Goal: Communication & Community: Answer question/provide support

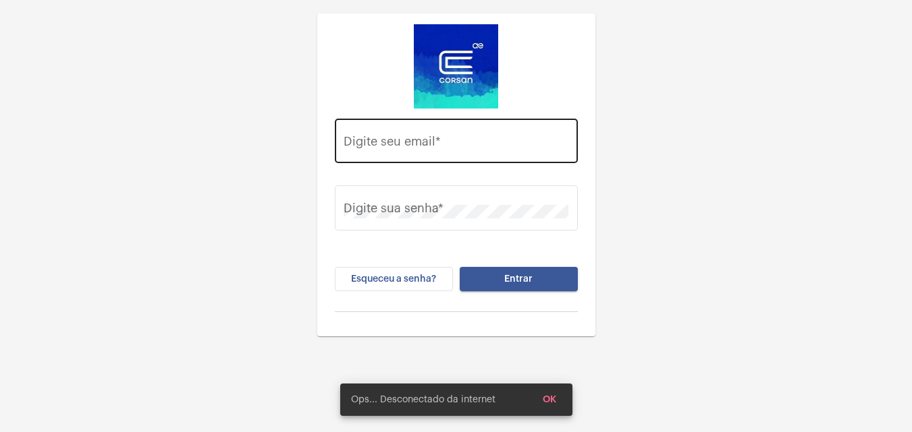
drag, startPoint x: 482, startPoint y: 129, endPoint x: 486, endPoint y: 144, distance: 15.4
click at [482, 130] on div "Digite seu email *" at bounding box center [455, 139] width 225 height 48
click at [481, 139] on input "Digite seu email *" at bounding box center [455, 144] width 225 height 13
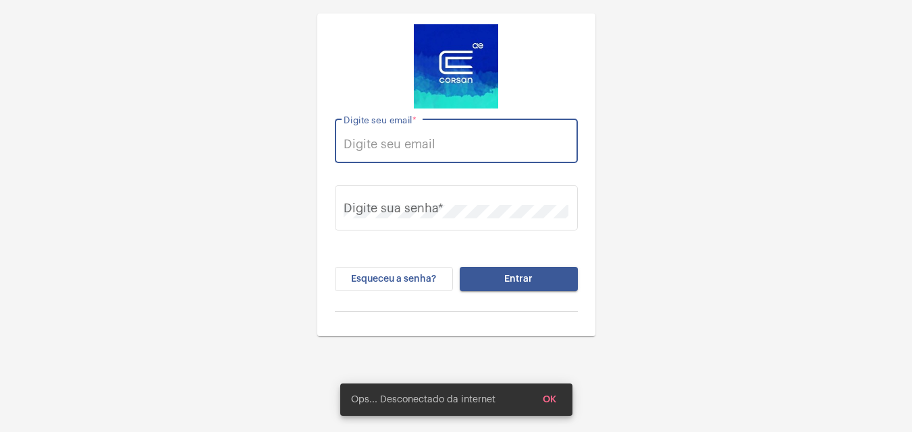
click at [482, 145] on input "Digite seu email *" at bounding box center [455, 144] width 225 height 13
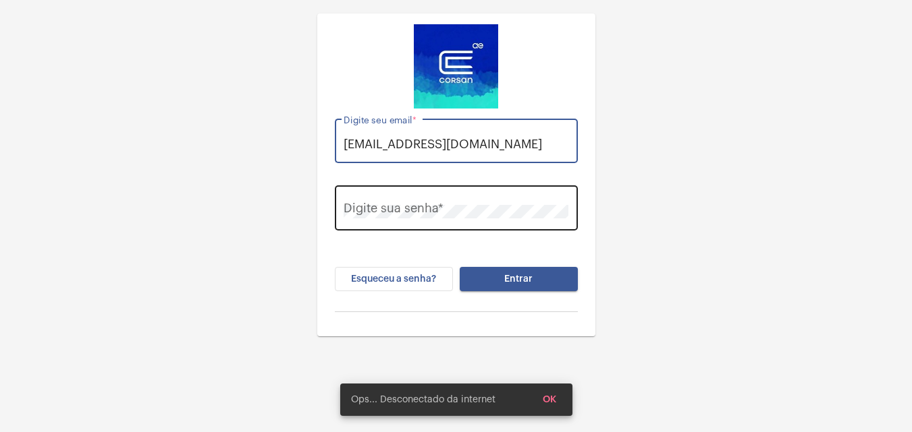
type input "[EMAIL_ADDRESS][DOMAIN_NAME]"
click at [430, 197] on div "Digite sua senha *" at bounding box center [455, 207] width 225 height 48
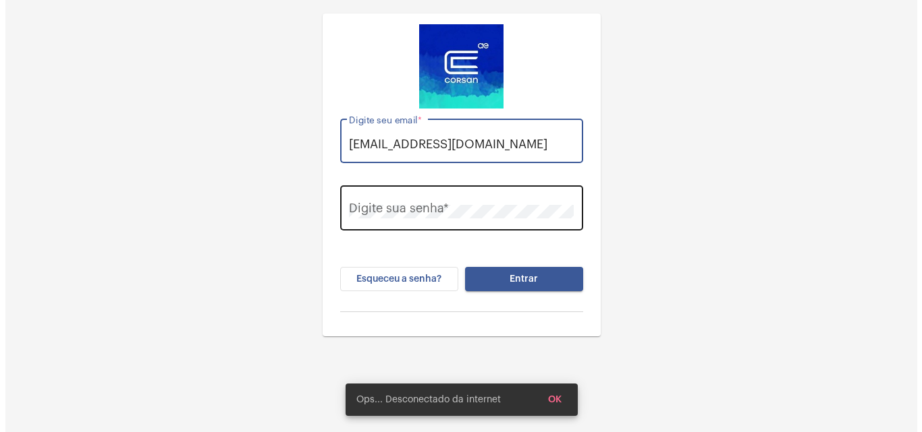
scroll to position [0, 0]
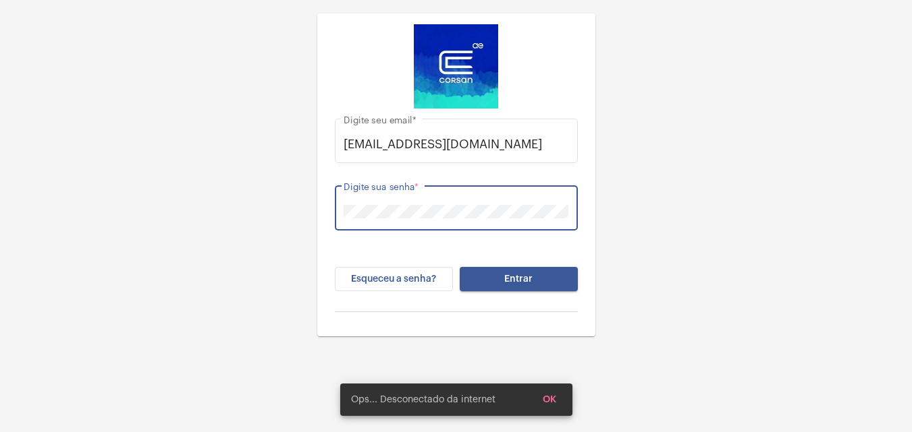
click at [459, 267] on button "Entrar" at bounding box center [518, 279] width 118 height 24
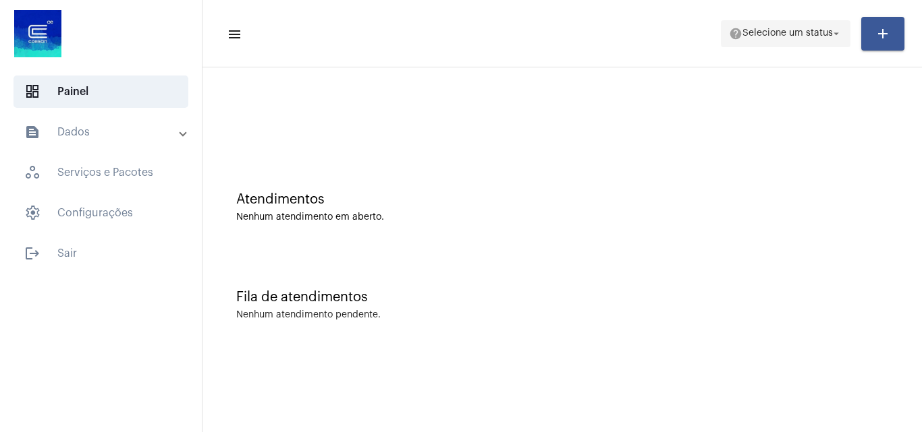
click at [783, 34] on span "Selecione um status" at bounding box center [787, 33] width 90 height 9
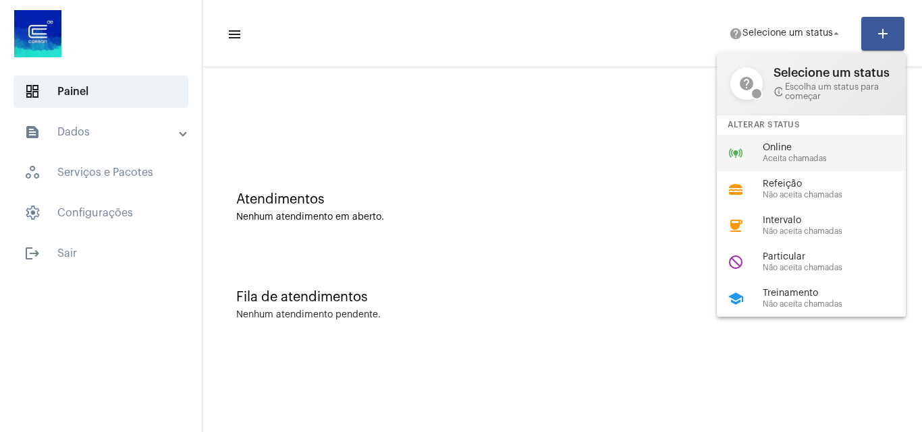
click at [795, 155] on span "Aceita chamadas" at bounding box center [839, 159] width 154 height 9
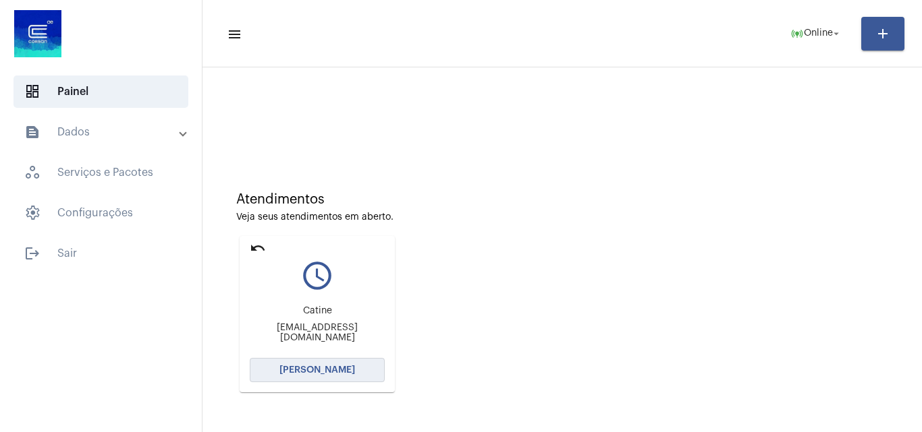
click at [345, 362] on button "[PERSON_NAME]" at bounding box center [317, 370] width 135 height 24
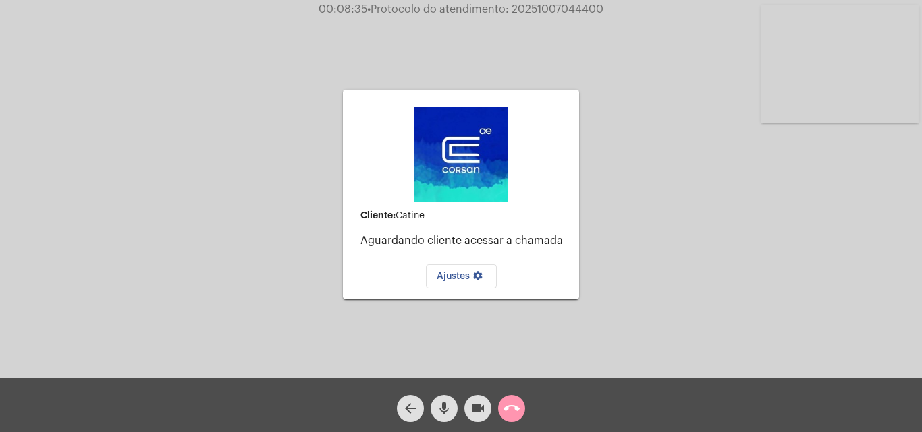
click at [518, 405] on mat-icon "call_end" at bounding box center [511, 409] width 16 height 16
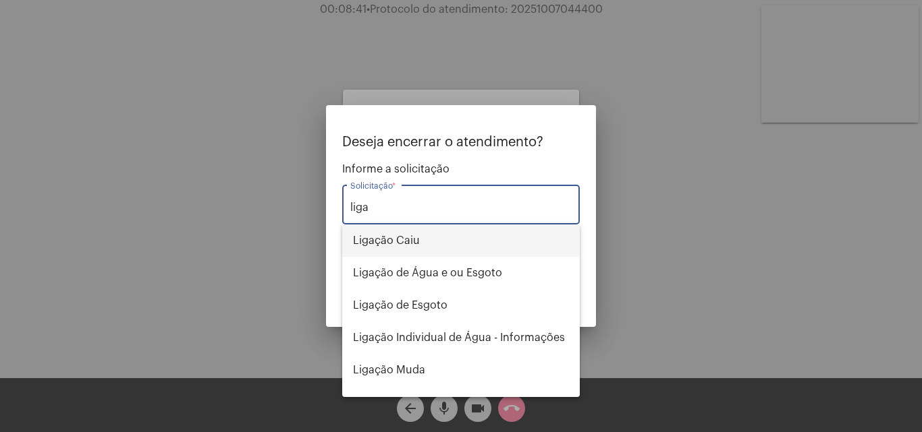
click at [432, 242] on span "Ligação Caiu" at bounding box center [461, 241] width 216 height 32
type input "Ligação Caiu"
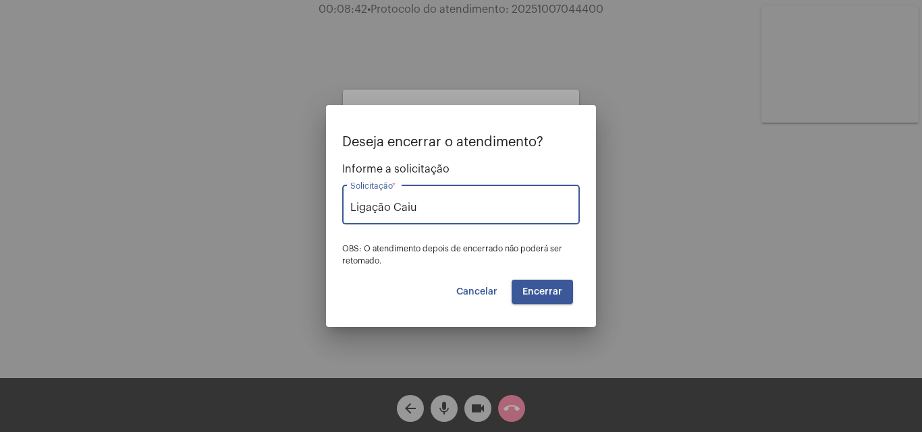
click at [531, 293] on span "Encerrar" at bounding box center [542, 291] width 40 height 9
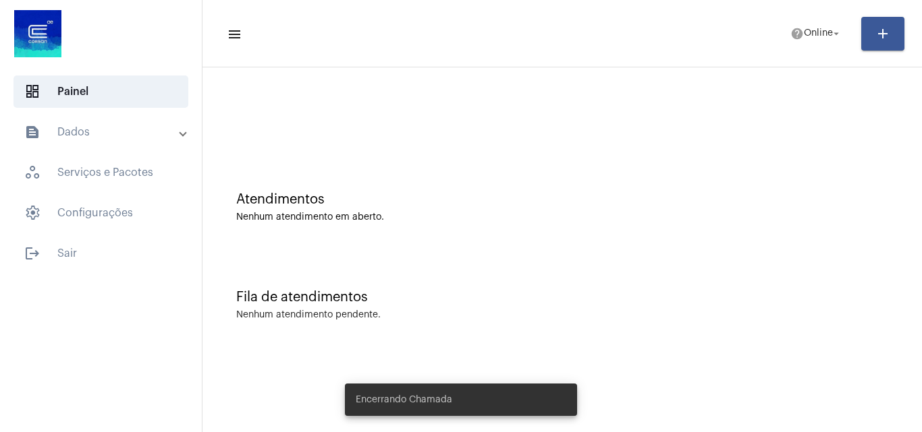
click at [104, 134] on mat-panel-title "text_snippet_outlined Dados" at bounding box center [102, 132] width 156 height 16
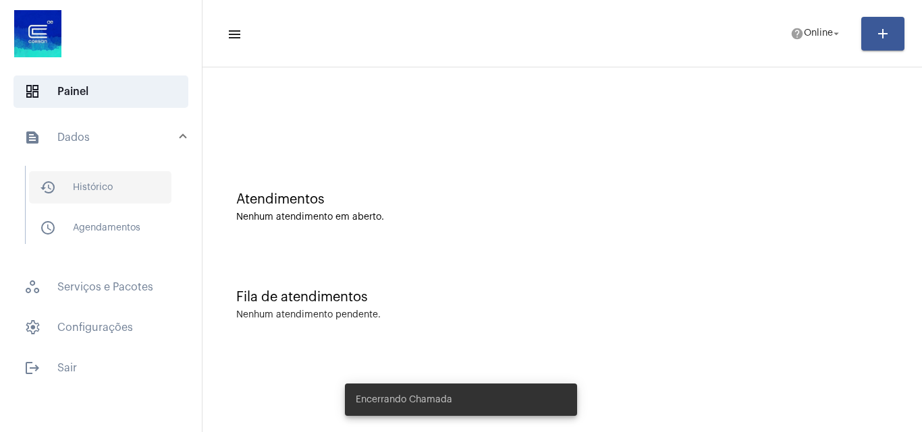
click at [96, 184] on span "history_outlined Histórico" at bounding box center [100, 187] width 142 height 32
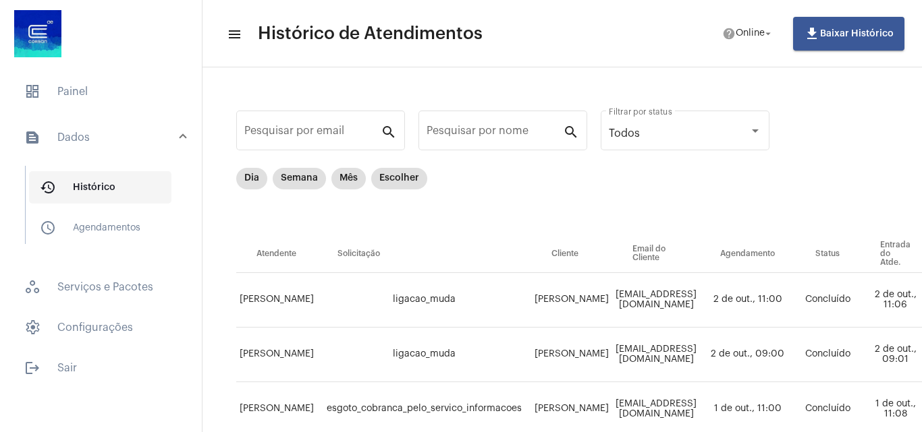
click at [94, 185] on span "history_outlined Histórico" at bounding box center [100, 187] width 142 height 32
click at [255, 177] on mat-chip "Dia" at bounding box center [251, 179] width 31 height 22
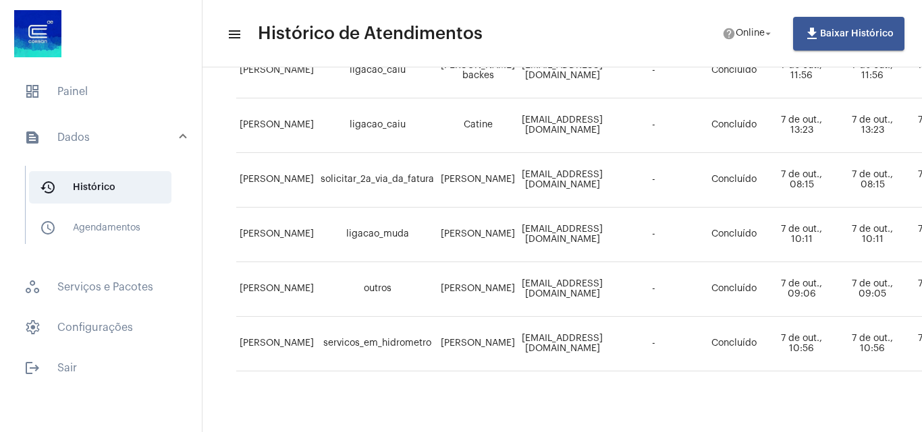
click at [503, 422] on div "Pesquisar por email search Pesquisar por nome search Todos Filtrar por status D…" at bounding box center [915, 141] width 1399 height 578
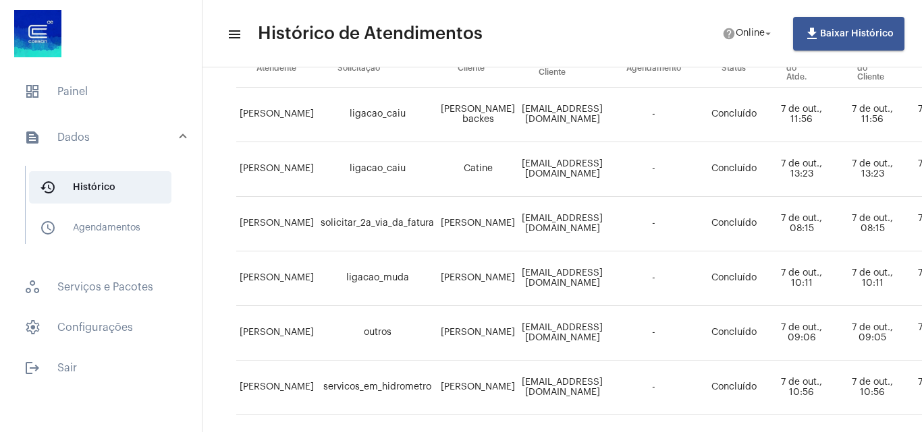
scroll to position [162, 0]
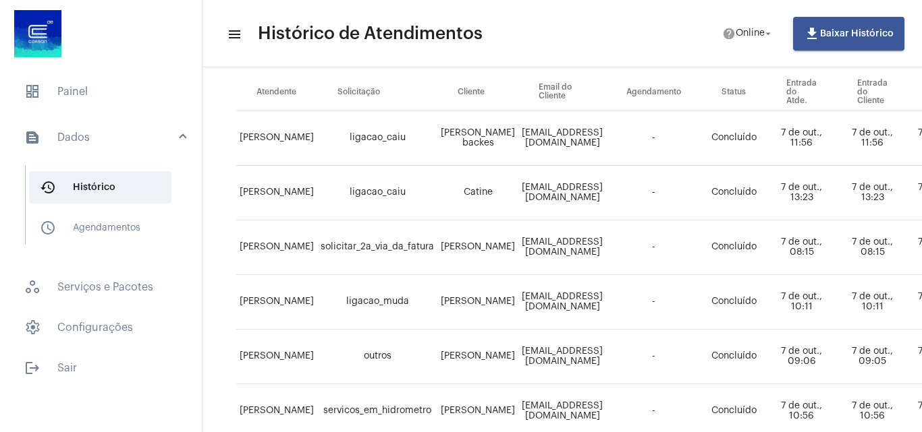
click at [606, 288] on td "[EMAIL_ADDRESS][DOMAIN_NAME]" at bounding box center [562, 302] width 88 height 55
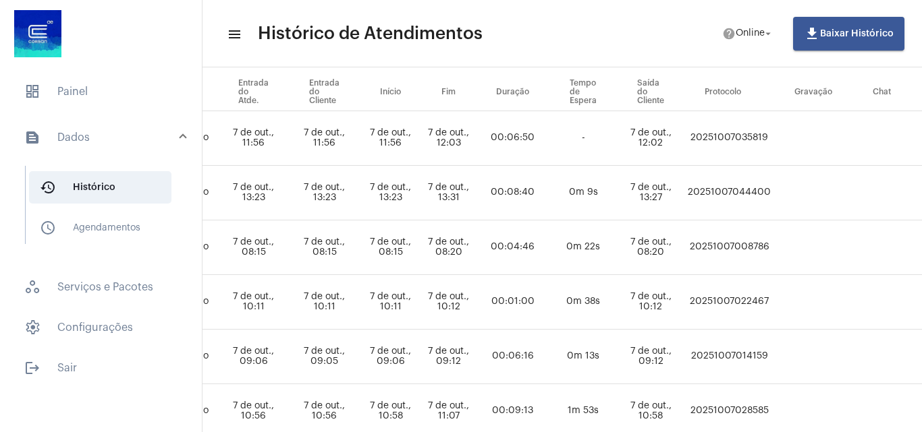
scroll to position [162, 553]
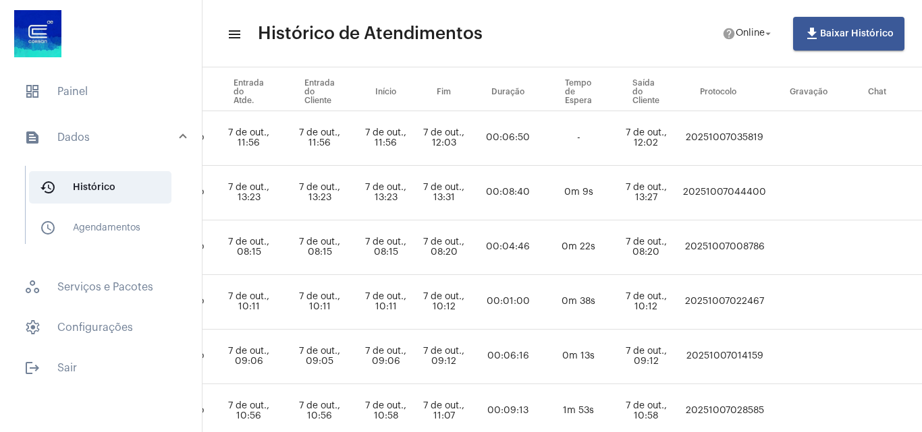
click at [769, 188] on td "20251007044400" at bounding box center [724, 193] width 90 height 55
copy td "20251007044400"
click at [416, 113] on td "7 de out., 11:56" at bounding box center [385, 138] width 61 height 55
click at [59, 83] on span "dashboard Painel" at bounding box center [100, 92] width 175 height 32
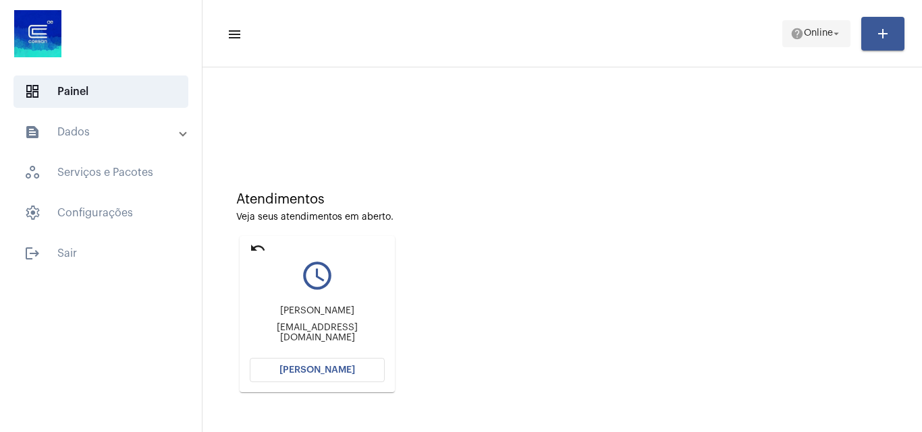
click at [817, 34] on span "Online" at bounding box center [818, 33] width 29 height 9
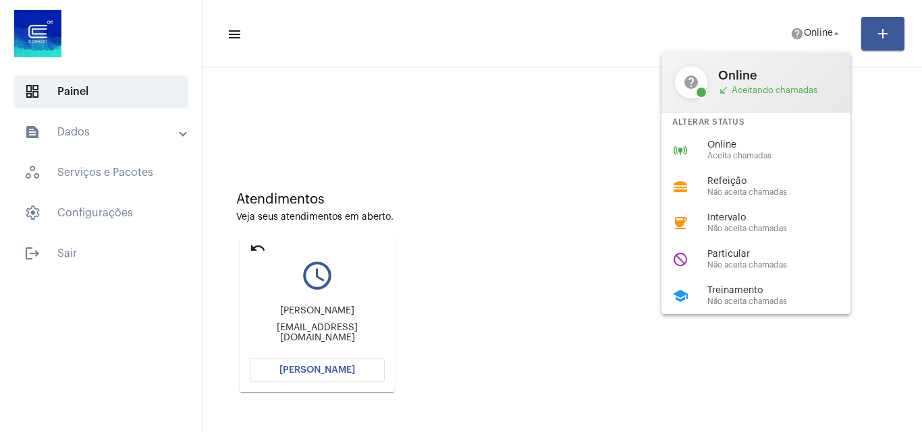
click at [260, 250] on div at bounding box center [461, 216] width 922 height 432
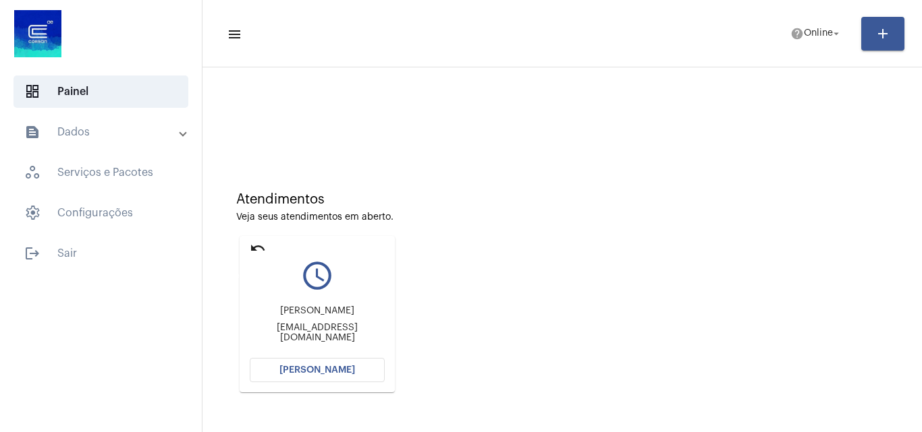
click at [255, 247] on mat-icon "undo" at bounding box center [258, 248] width 16 height 16
click at [800, 42] on span "help Online arrow_drop_down" at bounding box center [816, 33] width 52 height 24
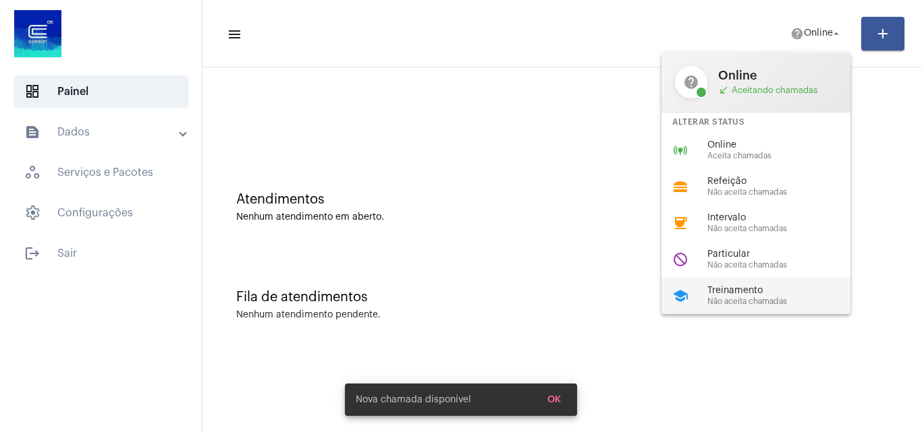
click at [748, 300] on span "Não aceita chamadas" at bounding box center [784, 302] width 154 height 9
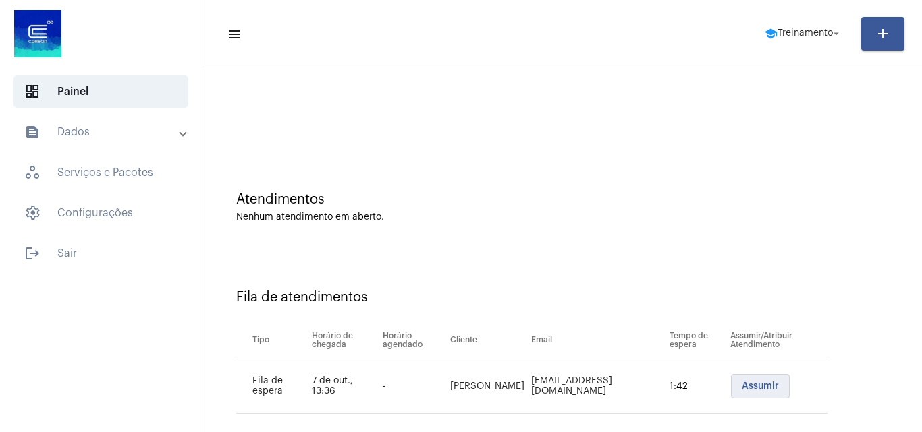
click at [762, 387] on span "Assumir" at bounding box center [759, 386] width 37 height 9
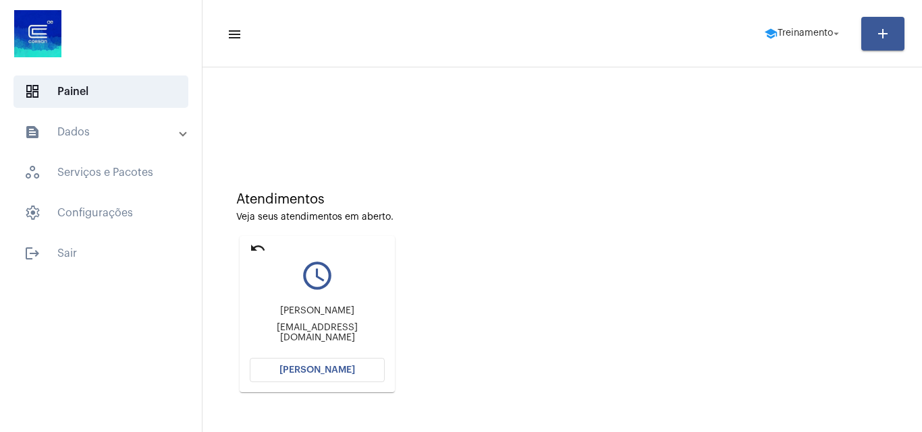
click at [331, 370] on span "[PERSON_NAME]" at bounding box center [317, 370] width 76 height 9
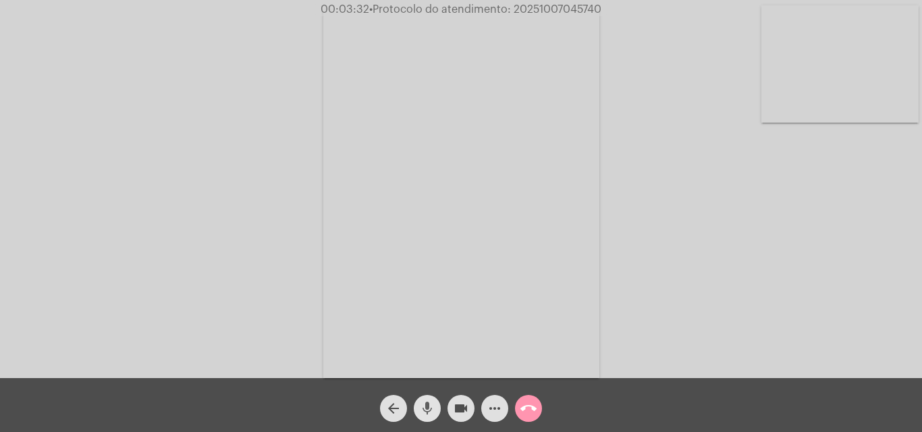
click at [427, 413] on mat-icon "mic" at bounding box center [427, 409] width 16 height 16
click at [459, 405] on mat-icon "videocam" at bounding box center [461, 409] width 16 height 16
click at [428, 410] on mat-icon "mic_off" at bounding box center [427, 409] width 16 height 16
click at [469, 411] on button "videocam_off" at bounding box center [460, 408] width 27 height 27
click at [632, 260] on div "Acessando Câmera e Microfone..." at bounding box center [460, 192] width 919 height 378
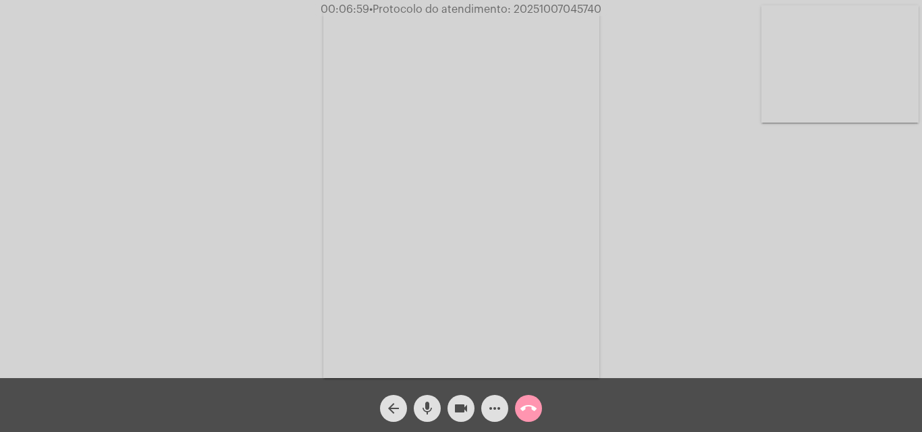
click at [573, 5] on span "• Protocolo do atendimento: 20251007045740" at bounding box center [485, 9] width 232 height 11
copy span "20251007045740"
click at [531, 399] on span "call_end" at bounding box center [528, 408] width 16 height 27
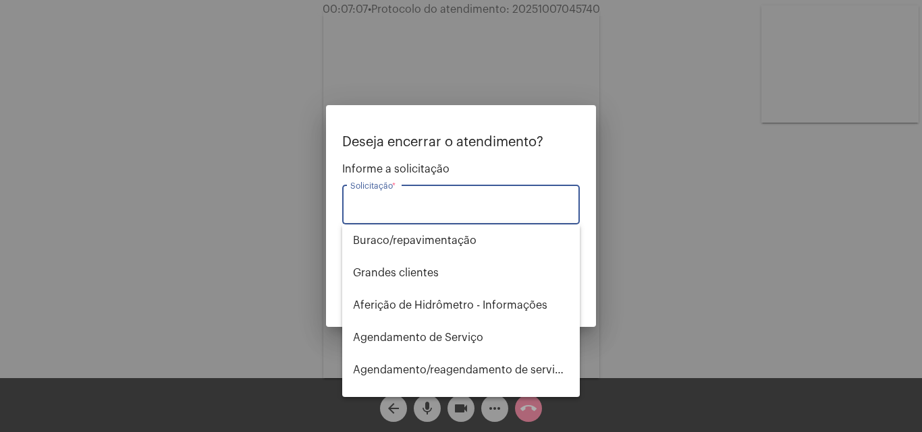
type input "p"
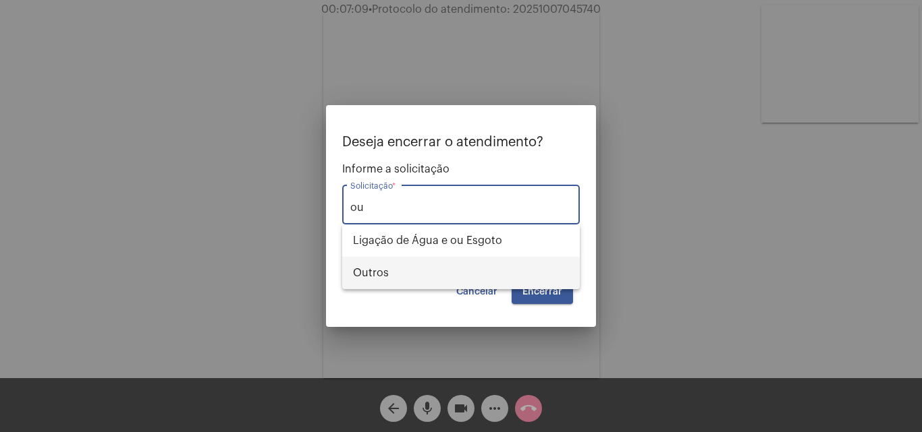
drag, startPoint x: 395, startPoint y: 271, endPoint x: 559, endPoint y: 285, distance: 163.9
click at [396, 271] on span "Outros" at bounding box center [461, 273] width 216 height 32
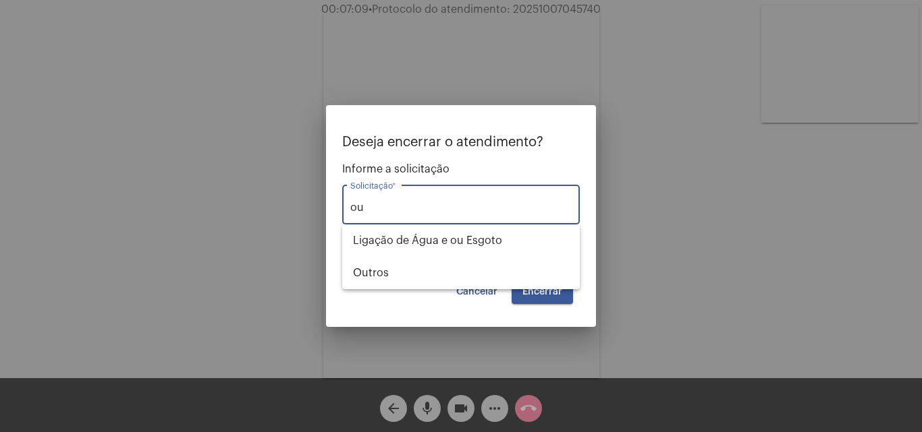
type input "Outros"
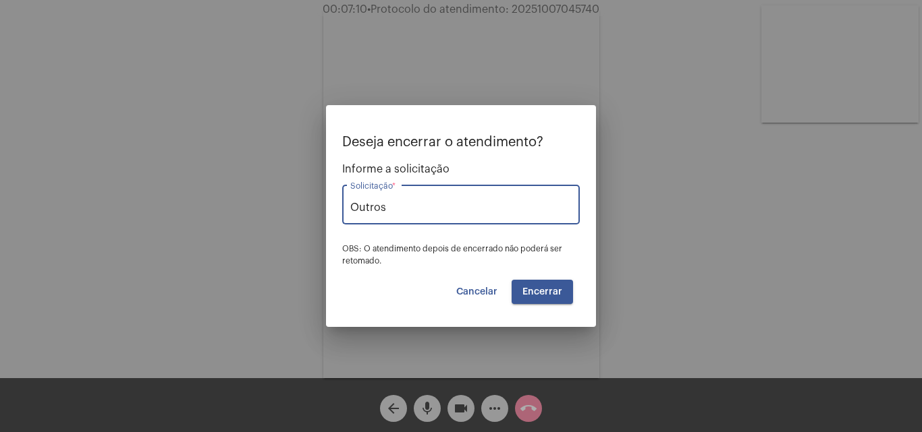
click at [554, 287] on span "Encerrar" at bounding box center [542, 291] width 40 height 9
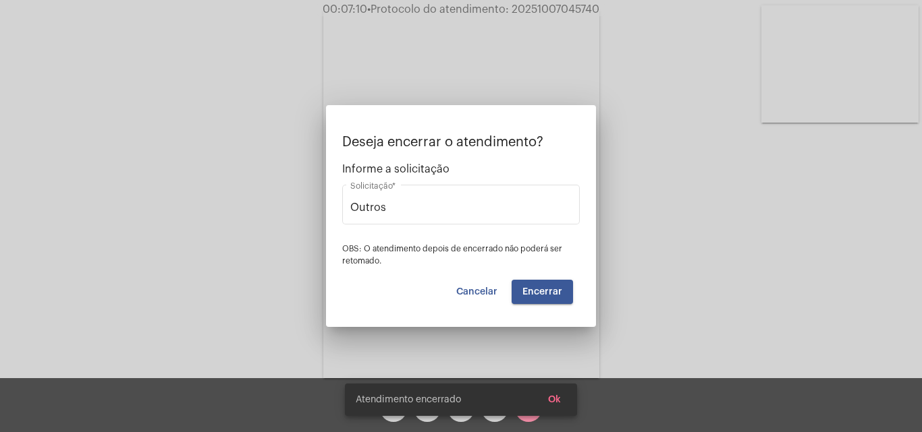
click at [554, 287] on video at bounding box center [461, 194] width 276 height 368
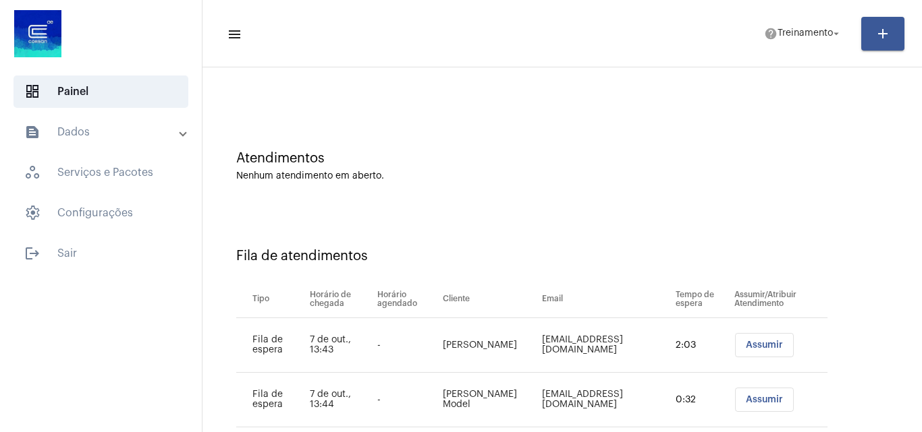
scroll to position [73, 0]
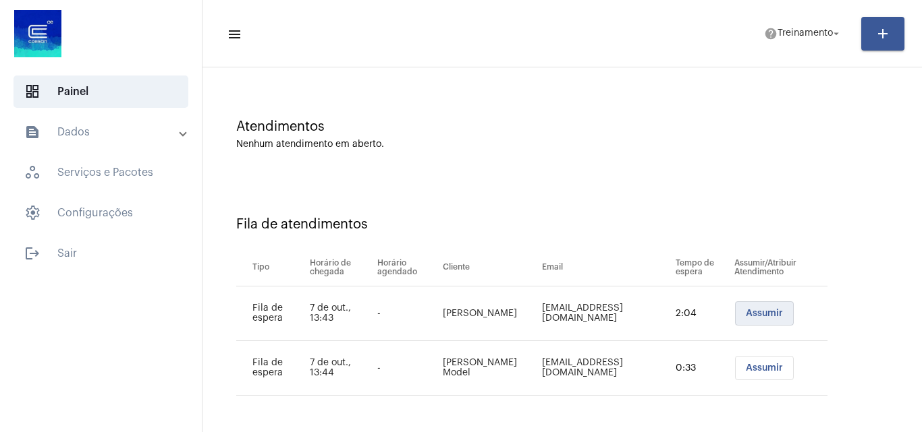
click at [749, 312] on span "Assumir" at bounding box center [764, 313] width 37 height 9
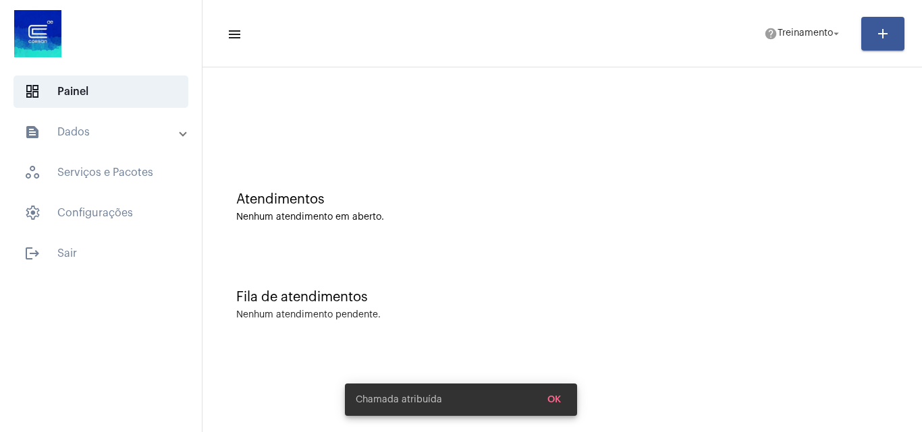
scroll to position [0, 0]
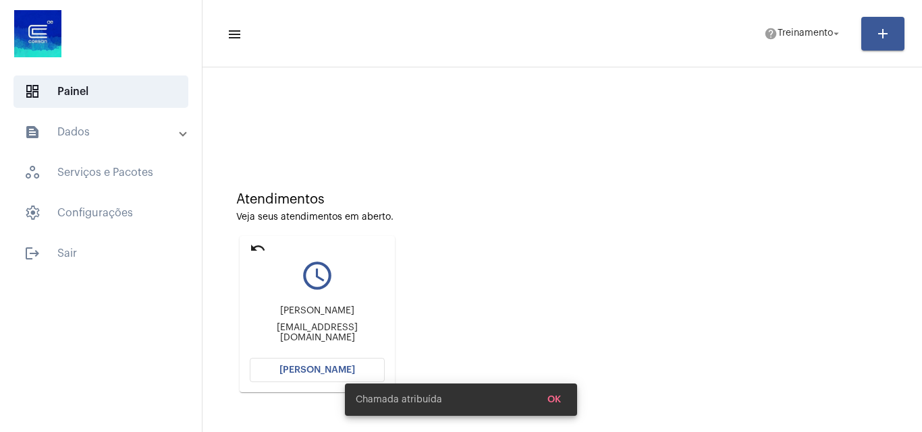
click at [314, 364] on button "[PERSON_NAME]" at bounding box center [317, 370] width 135 height 24
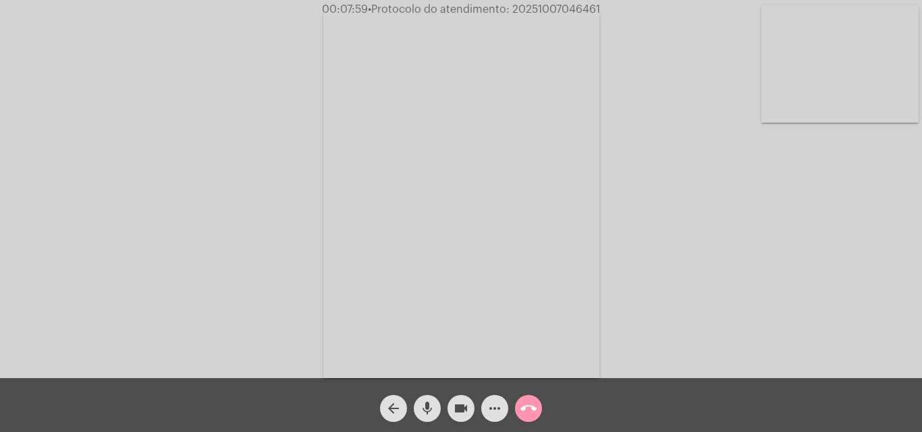
click at [560, 10] on span "• Protocolo do atendimento: 20251007046461" at bounding box center [484, 9] width 232 height 11
copy span "20251007046461"
click at [520, 410] on button "call_end" at bounding box center [528, 408] width 27 height 27
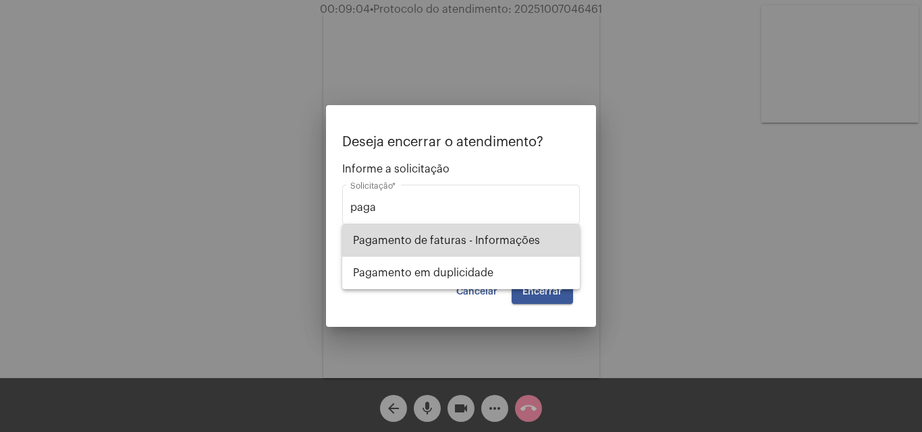
click at [468, 246] on span "Pagamento de faturas - Informações" at bounding box center [461, 241] width 216 height 32
type input "Pagamento de faturas - Informações"
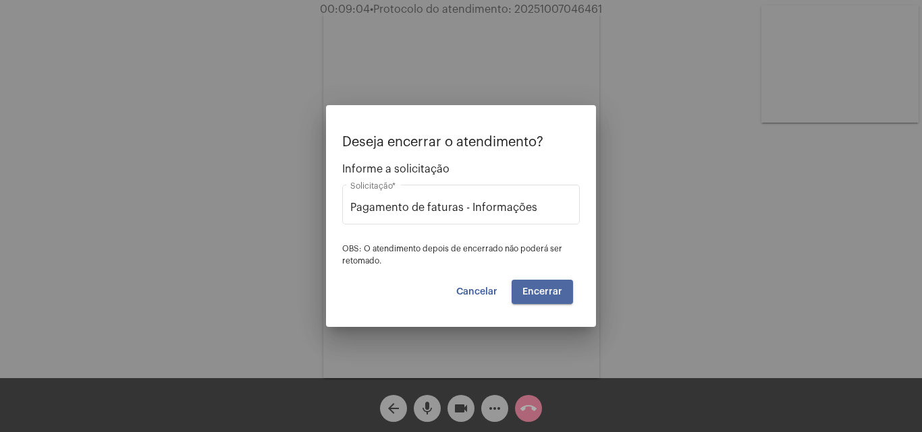
click at [553, 293] on span "Encerrar" at bounding box center [542, 291] width 40 height 9
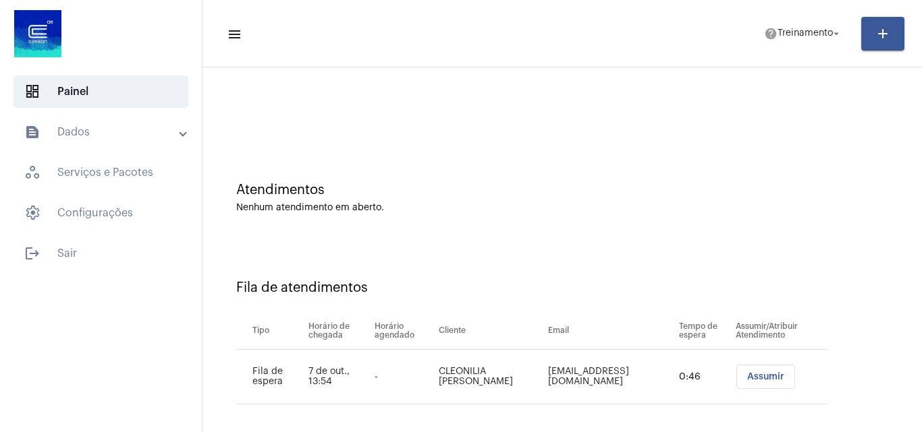
scroll to position [18, 0]
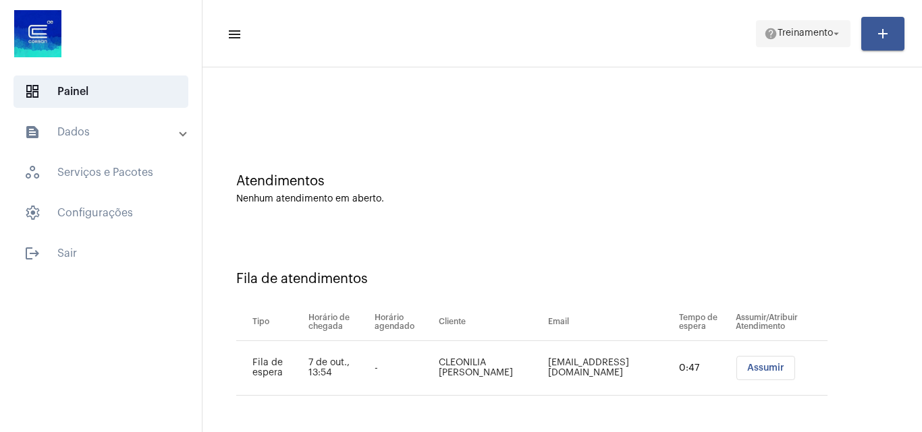
click at [809, 39] on span "help Treinamento arrow_drop_down" at bounding box center [803, 33] width 78 height 24
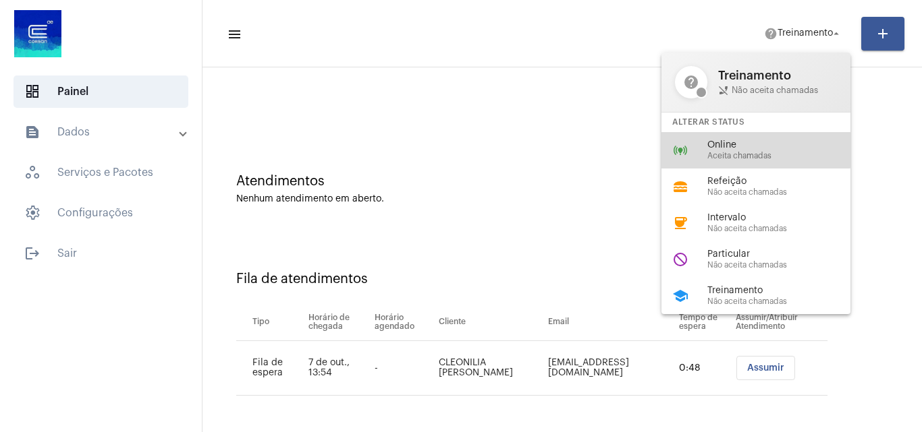
click at [749, 147] on span "Online" at bounding box center [784, 145] width 154 height 10
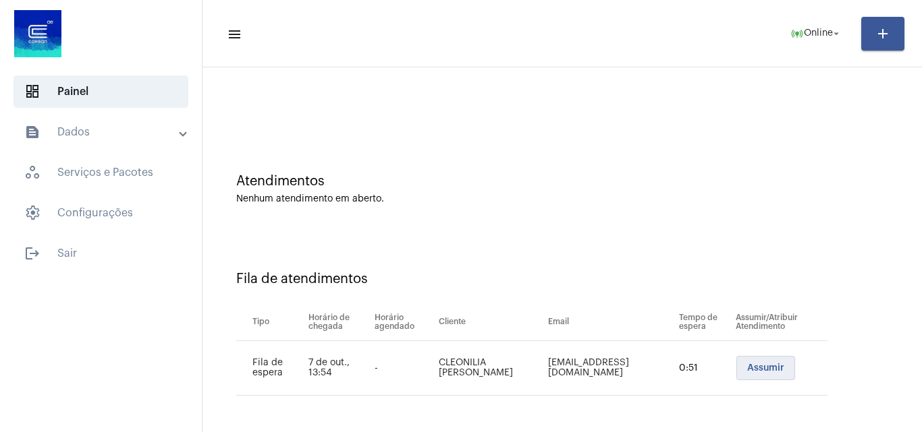
click at [750, 368] on span "Assumir" at bounding box center [765, 368] width 37 height 9
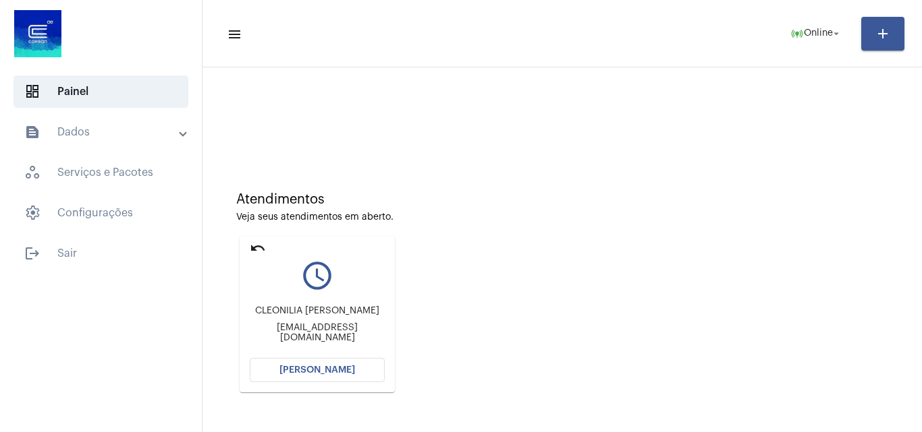
click at [340, 381] on button "[PERSON_NAME]" at bounding box center [317, 370] width 135 height 24
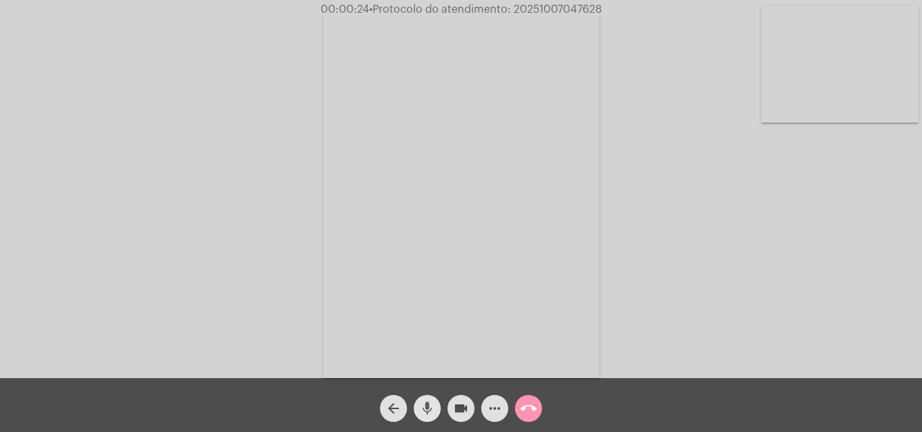
click at [428, 411] on mat-icon "mic" at bounding box center [427, 409] width 16 height 16
click at [451, 408] on button "videocam" at bounding box center [460, 408] width 27 height 27
click at [432, 414] on mat-icon "mic_off" at bounding box center [427, 409] width 16 height 16
click at [460, 414] on mat-icon "videocam_off" at bounding box center [461, 409] width 16 height 16
click at [467, 411] on mat-icon "videocam" at bounding box center [461, 409] width 16 height 16
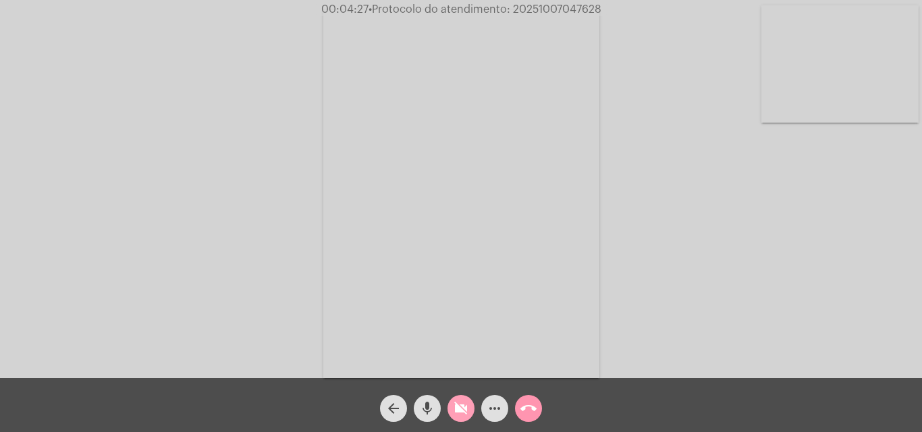
click at [467, 411] on mat-icon "videocam_off" at bounding box center [461, 409] width 16 height 16
click at [460, 412] on mat-icon "videocam" at bounding box center [461, 409] width 16 height 16
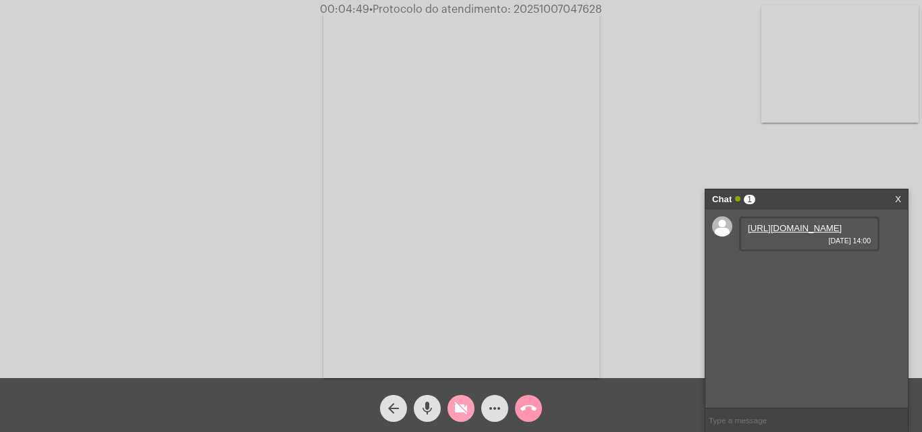
click at [459, 404] on mat-icon "videocam_off" at bounding box center [461, 409] width 16 height 16
click at [792, 233] on link "[URL][DOMAIN_NAME]" at bounding box center [795, 228] width 94 height 10
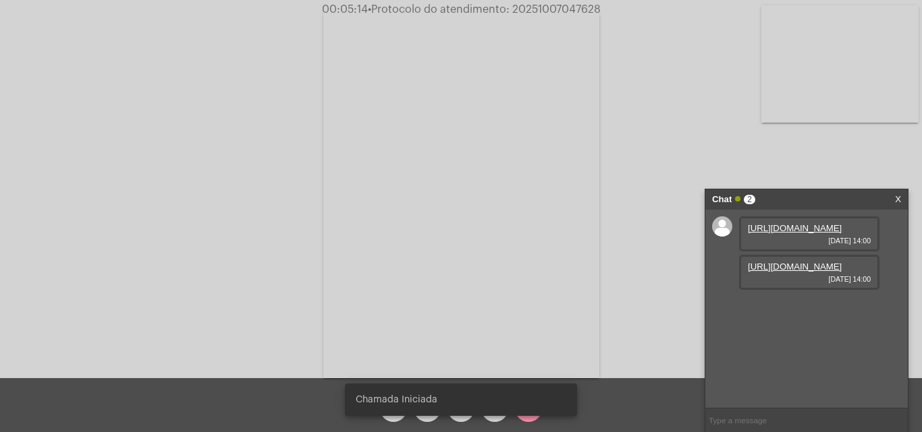
click at [807, 272] on link "[URL][DOMAIN_NAME]" at bounding box center [795, 267] width 94 height 10
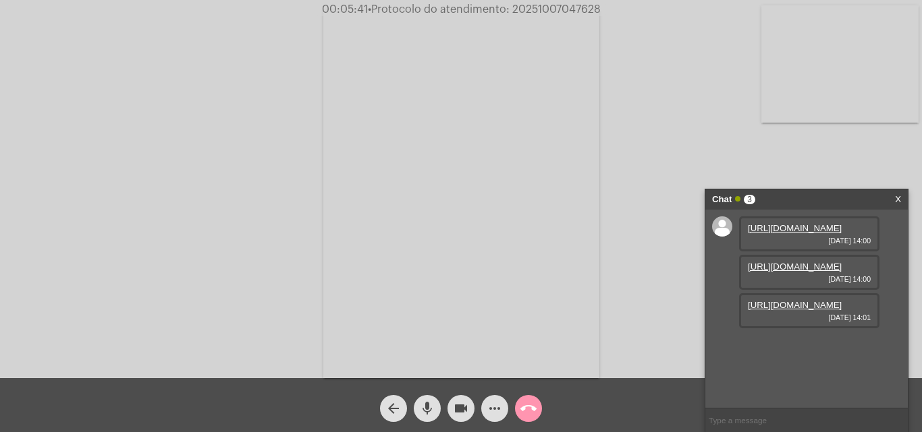
scroll to position [11, 0]
click at [783, 310] on link "[URL][DOMAIN_NAME]" at bounding box center [795, 305] width 94 height 10
click at [495, 414] on mat-icon "more_horiz" at bounding box center [494, 409] width 16 height 16
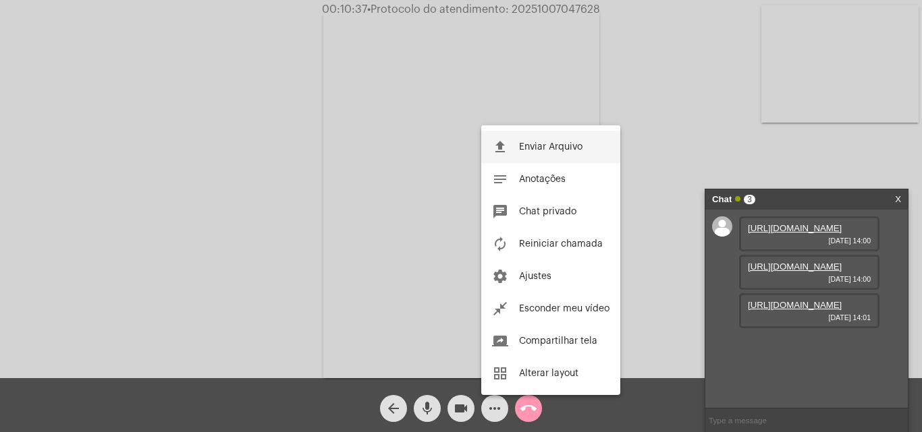
click at [550, 144] on span "Enviar Arquivo" at bounding box center [550, 146] width 63 height 9
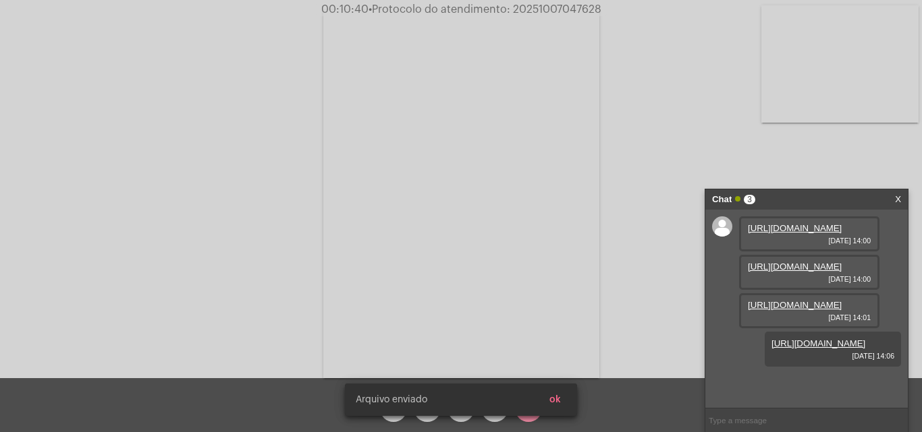
scroll to position [80, 0]
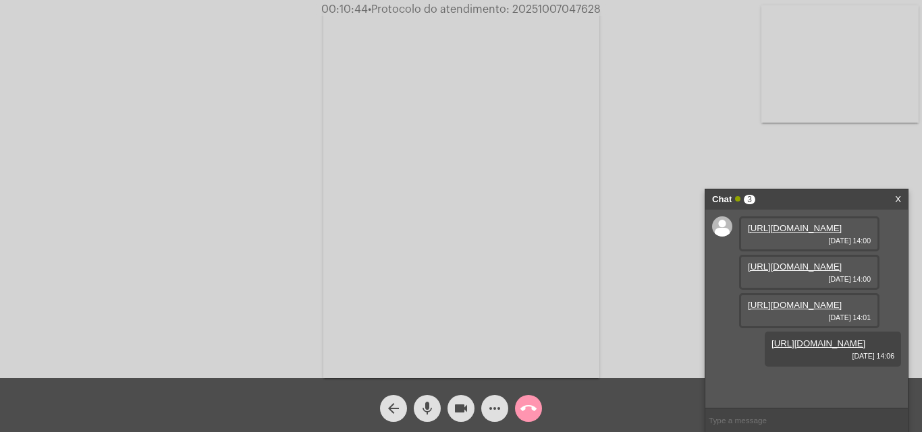
click at [574, 11] on span "• Protocolo do atendimento: 20251007047628" at bounding box center [484, 9] width 233 height 11
paste input "20251007047628"
type input "20251007047628"
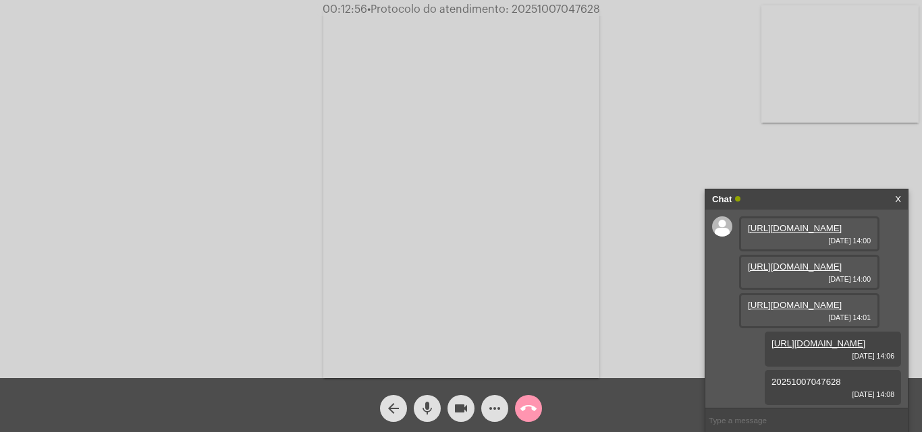
click at [529, 411] on mat-icon "call_end" at bounding box center [528, 409] width 16 height 16
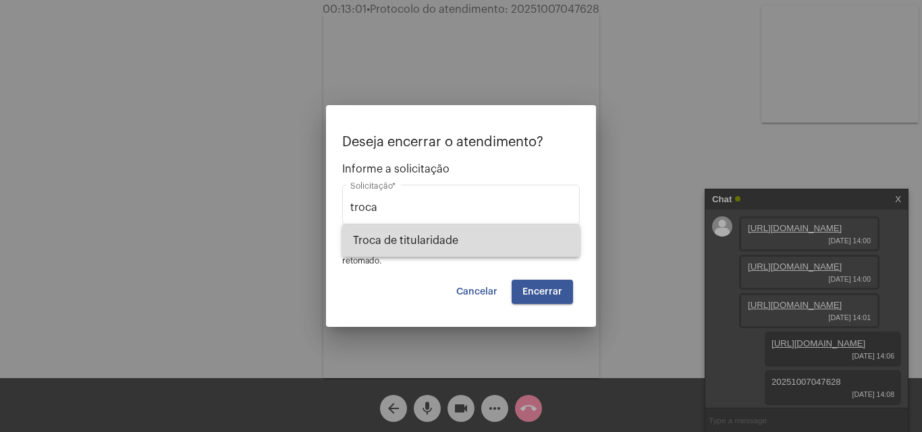
click at [467, 237] on span "Troca de titularidade" at bounding box center [461, 241] width 216 height 32
type input "Troca de titularidade"
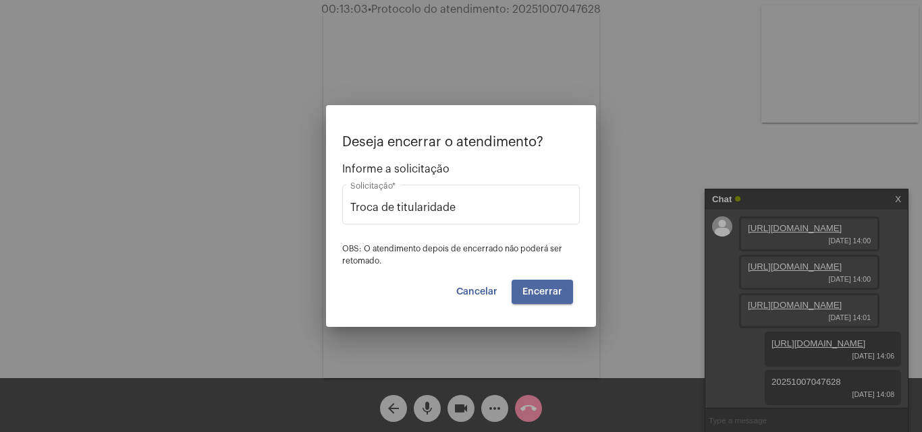
click at [556, 287] on span "Encerrar" at bounding box center [542, 291] width 40 height 9
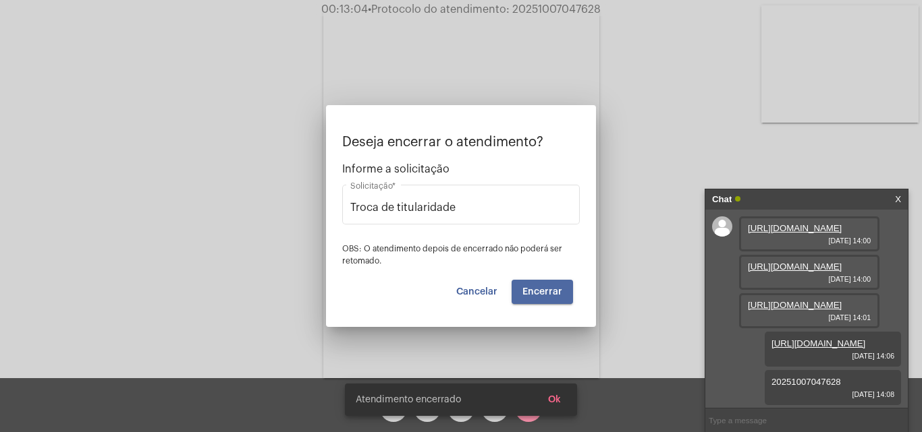
click at [556, 287] on span "Encerrar" at bounding box center [542, 291] width 40 height 9
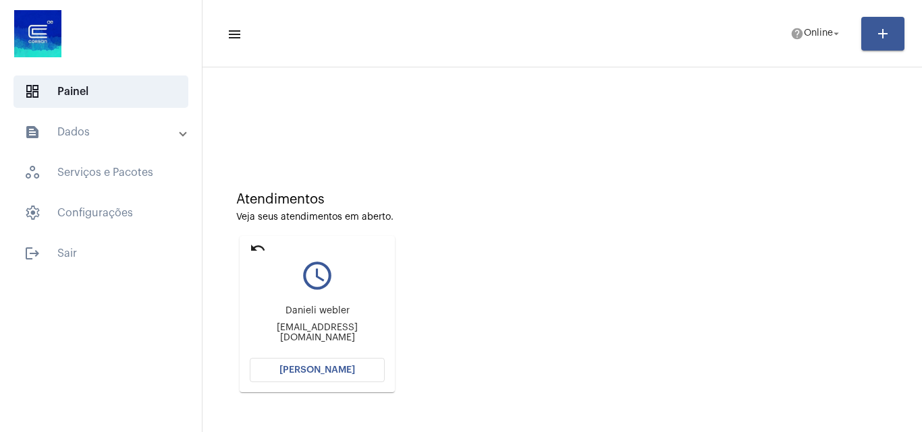
scroll to position [135, 0]
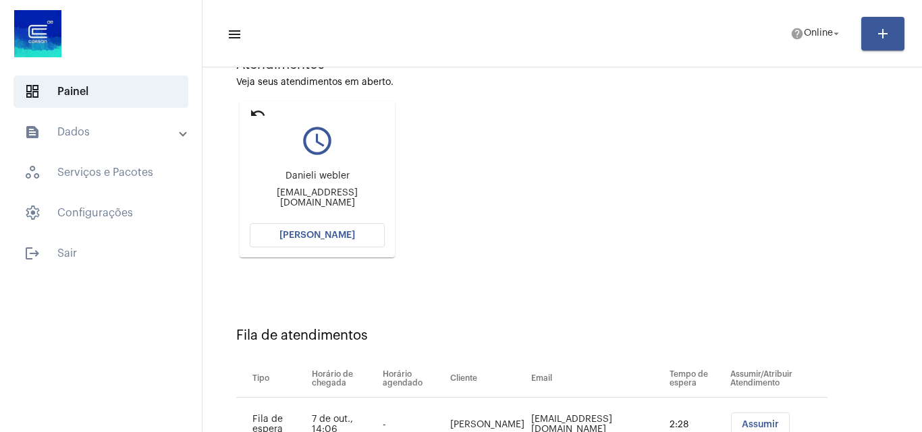
click at [94, 135] on mat-panel-title "text_snippet_outlined Dados" at bounding box center [102, 132] width 156 height 16
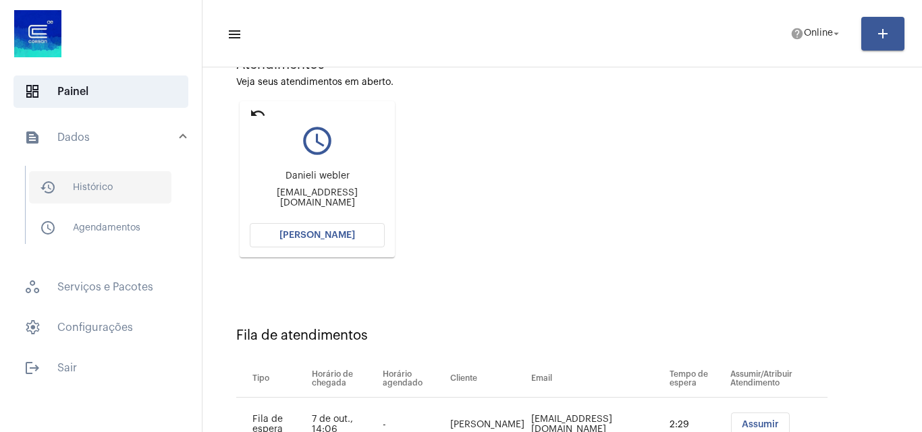
click at [104, 179] on span "history_outlined Histórico" at bounding box center [100, 187] width 142 height 32
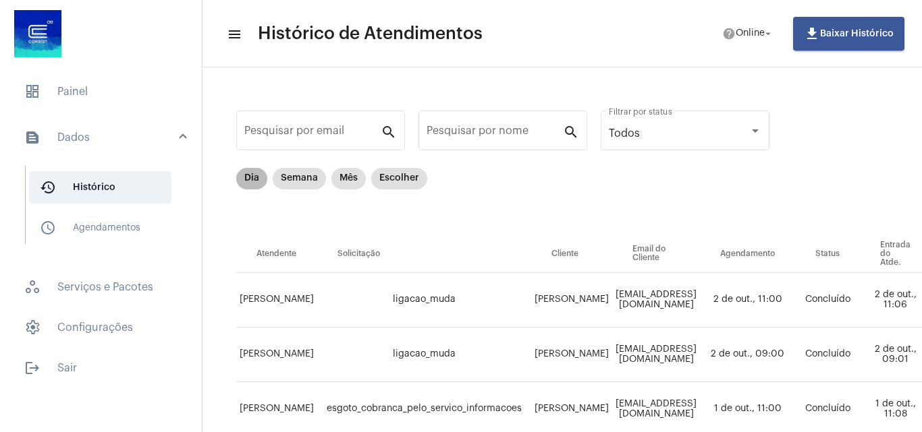
click at [250, 175] on mat-chip "Dia" at bounding box center [251, 179] width 31 height 22
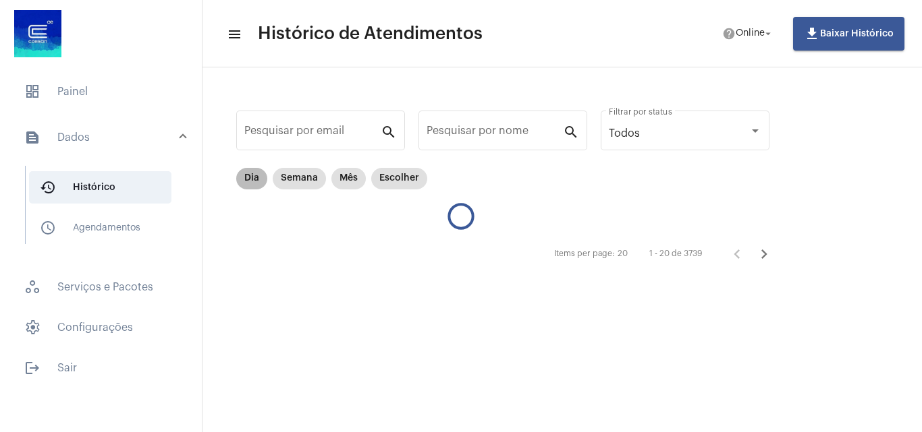
click at [252, 181] on mat-chip "Dia" at bounding box center [251, 179] width 31 height 22
click at [79, 84] on span "dashboard Painel" at bounding box center [100, 92] width 175 height 32
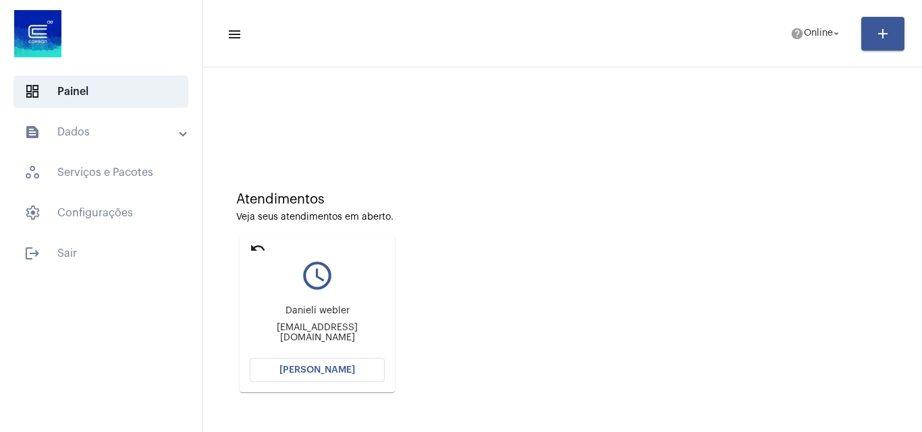
click at [295, 372] on span "[PERSON_NAME]" at bounding box center [317, 370] width 76 height 9
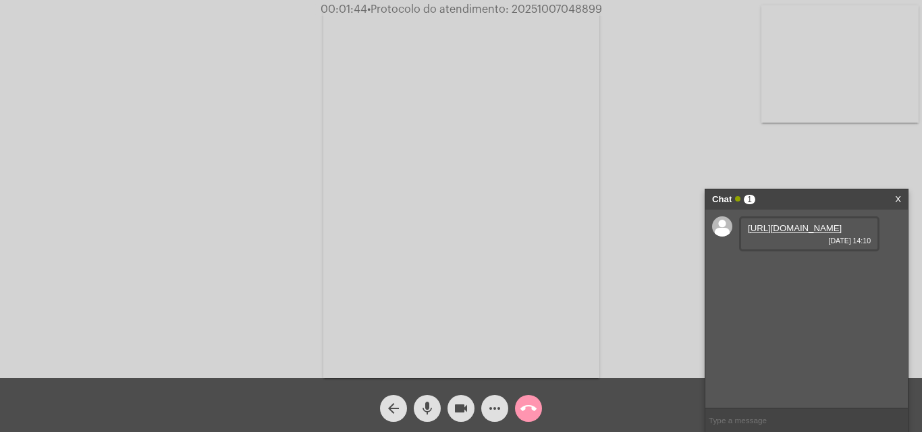
click at [779, 233] on link "[URL][DOMAIN_NAME]" at bounding box center [795, 228] width 94 height 10
click at [816, 272] on link "[URL][DOMAIN_NAME]" at bounding box center [795, 267] width 94 height 10
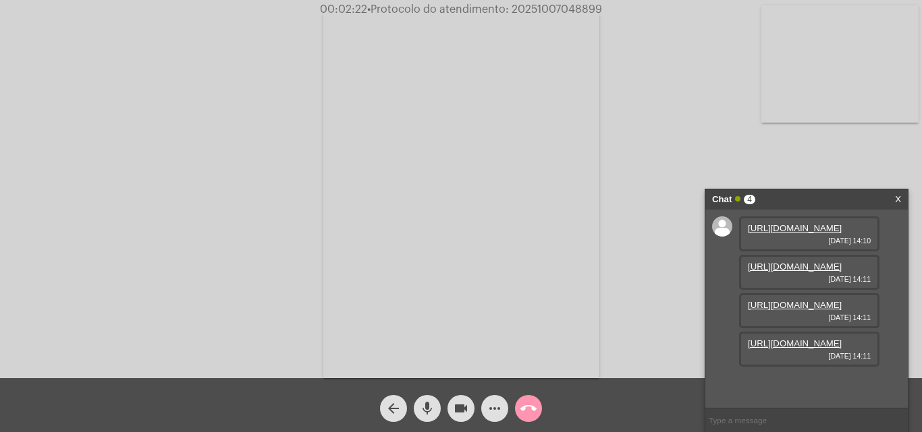
scroll to position [80, 0]
click at [797, 349] on link "[URL][DOMAIN_NAME]" at bounding box center [795, 344] width 94 height 10
click at [802, 262] on link "[URL][DOMAIN_NAME]" at bounding box center [795, 267] width 94 height 10
click at [819, 233] on link "[URL][DOMAIN_NAME]" at bounding box center [795, 228] width 94 height 10
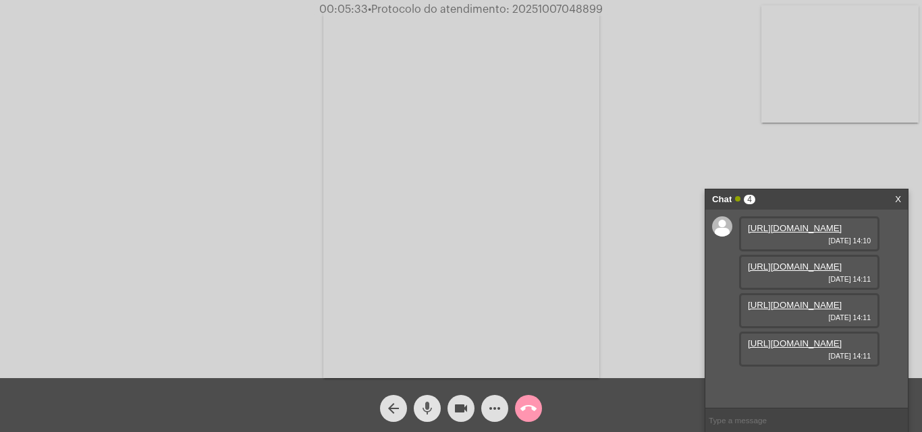
click at [432, 412] on mat-icon "mic" at bounding box center [427, 409] width 16 height 16
click at [472, 406] on button "videocam" at bounding box center [460, 408] width 27 height 27
click at [427, 412] on mat-icon "mic_off" at bounding box center [427, 409] width 16 height 16
click at [457, 410] on mat-icon "videocam_off" at bounding box center [461, 409] width 16 height 16
click at [561, 7] on span "• Protocolo do atendimento: 20251007048899" at bounding box center [485, 9] width 235 height 11
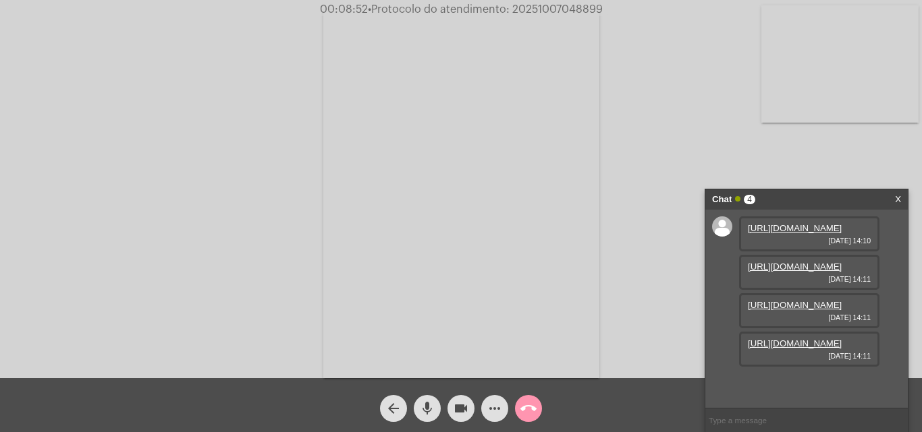
click at [561, 7] on span "• Protocolo do atendimento: 20251007048899" at bounding box center [485, 9] width 235 height 11
copy span "20251007048899"
click at [777, 420] on input "text" at bounding box center [806, 421] width 202 height 24
paste input "20251007048899"
type input "20251007048899"
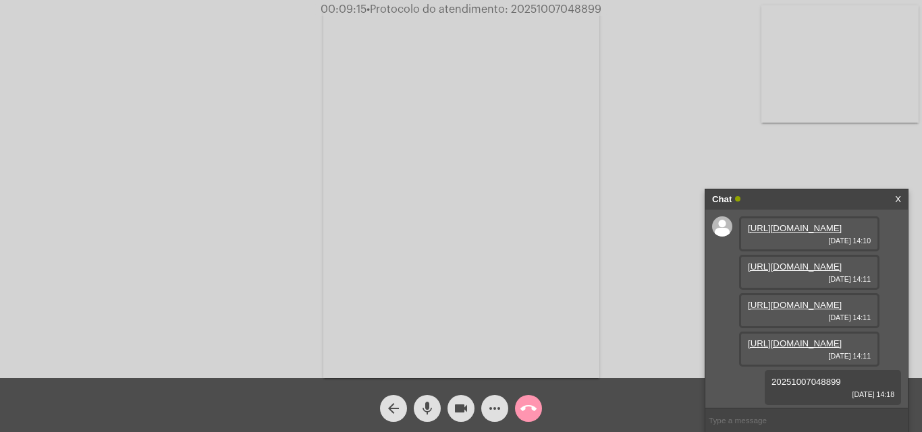
scroll to position [119, 0]
click at [529, 410] on mat-icon "call_end" at bounding box center [528, 409] width 16 height 16
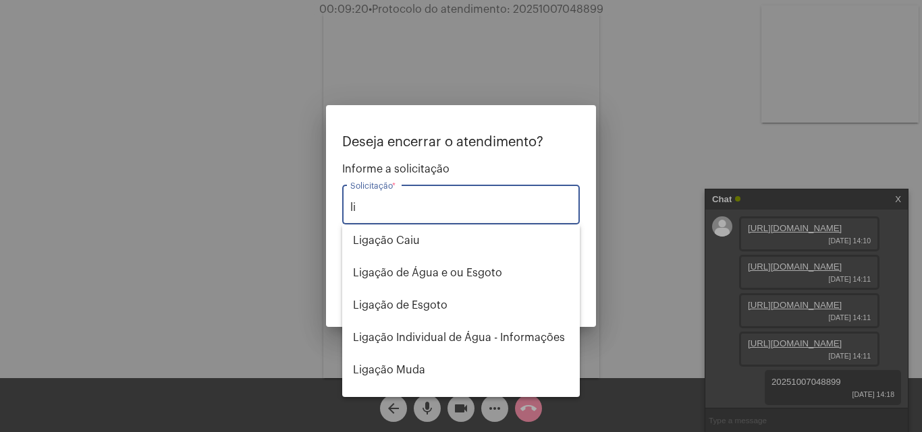
type input "l"
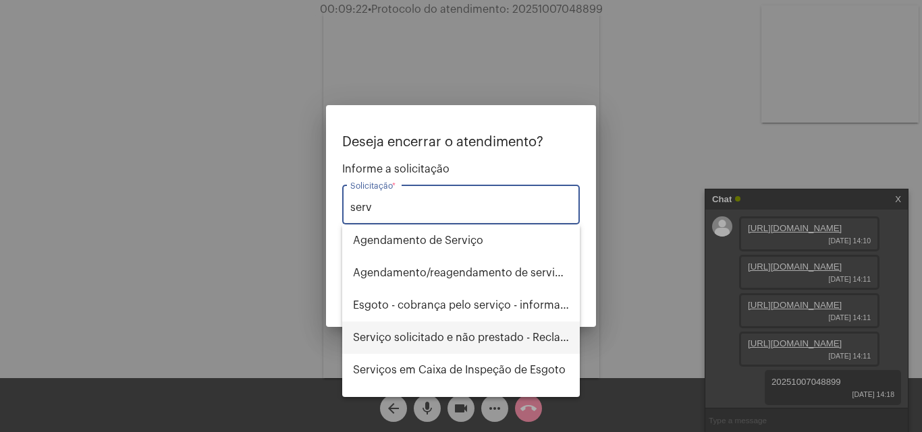
click at [490, 345] on span "Serviço solicitado e não prestado - Reclamação" at bounding box center [461, 338] width 216 height 32
type input "Serviço solicitado e não prestado - Reclamação"
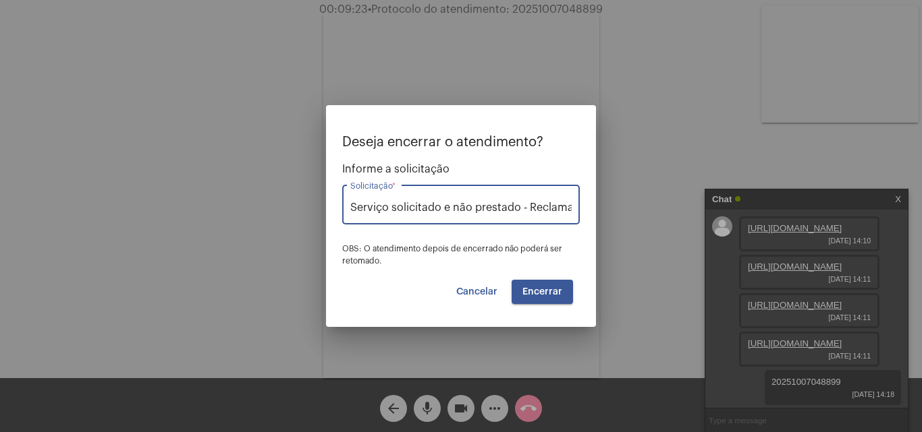
scroll to position [0, 18]
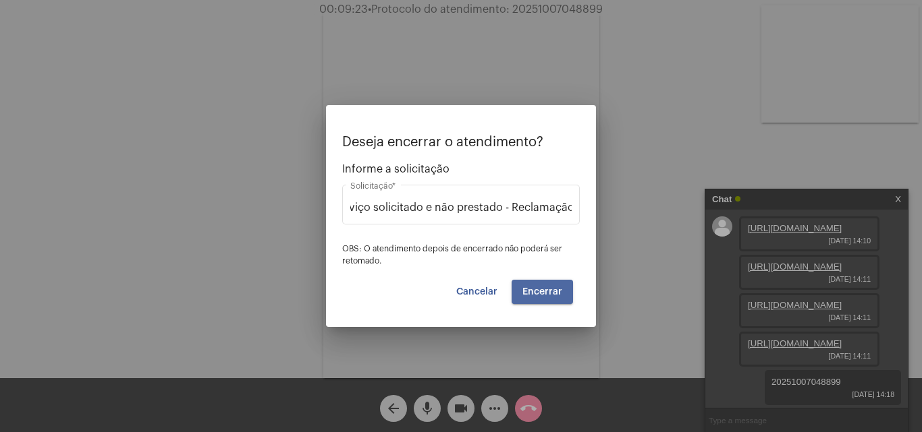
click at [558, 283] on button "Encerrar" at bounding box center [541, 292] width 61 height 24
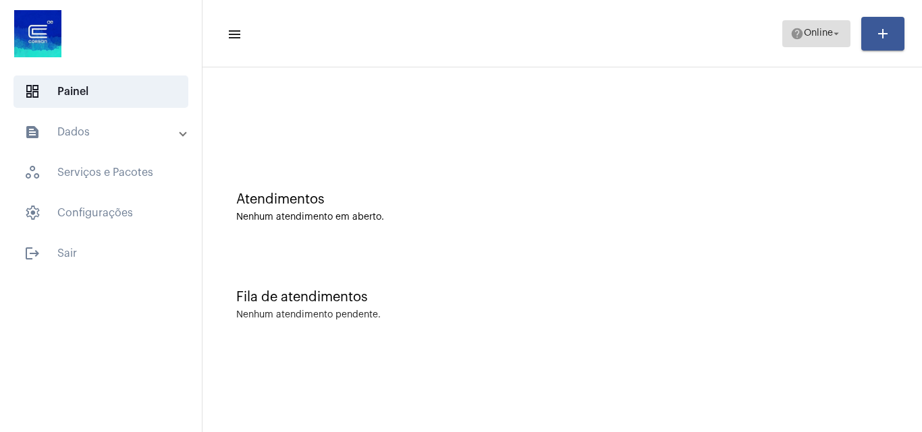
click at [804, 34] on span "Online" at bounding box center [818, 33] width 29 height 9
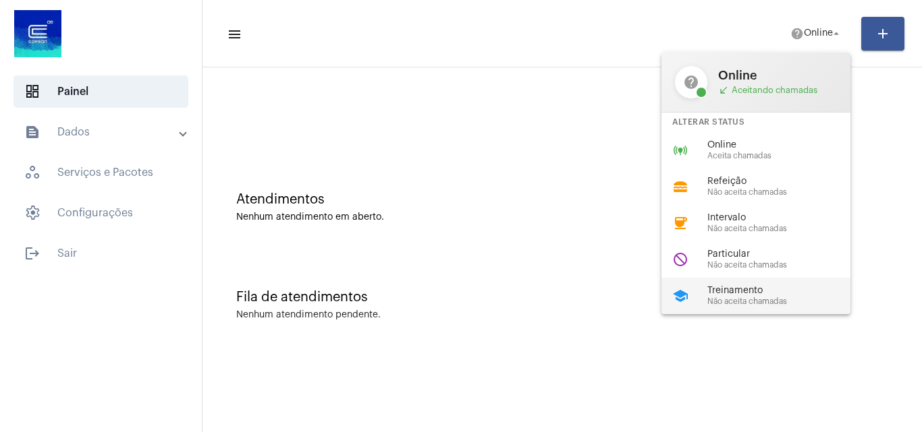
click at [754, 296] on span "Treinamento" at bounding box center [784, 291] width 154 height 10
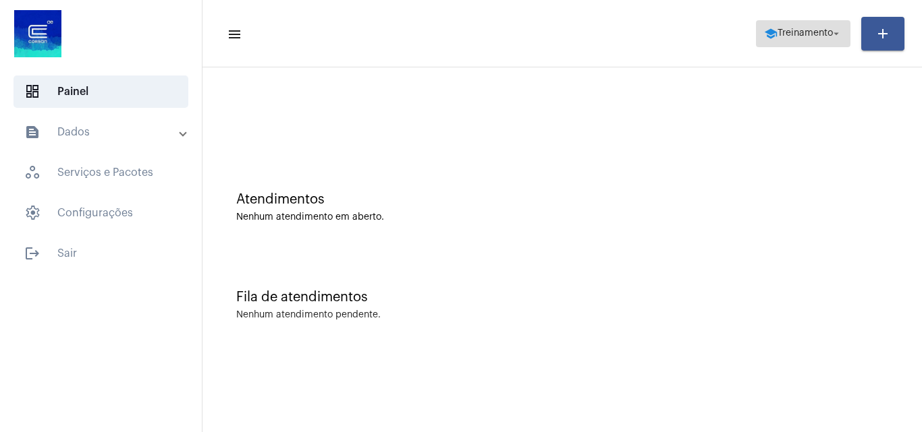
click at [774, 20] on button "school Treinamento arrow_drop_down" at bounding box center [803, 33] width 94 height 27
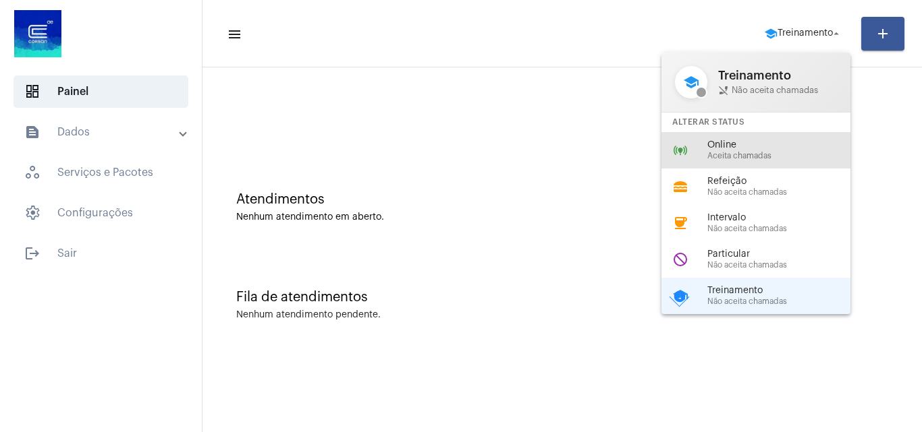
drag, startPoint x: 720, startPoint y: 151, endPoint x: 728, endPoint y: 148, distance: 8.8
click at [725, 150] on div "Online Aceita chamadas" at bounding box center [784, 150] width 154 height 20
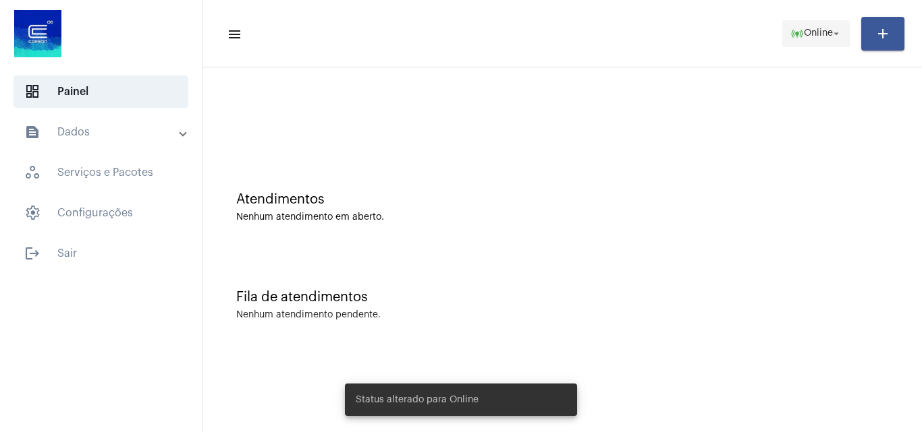
click at [823, 34] on span "Online" at bounding box center [818, 33] width 29 height 9
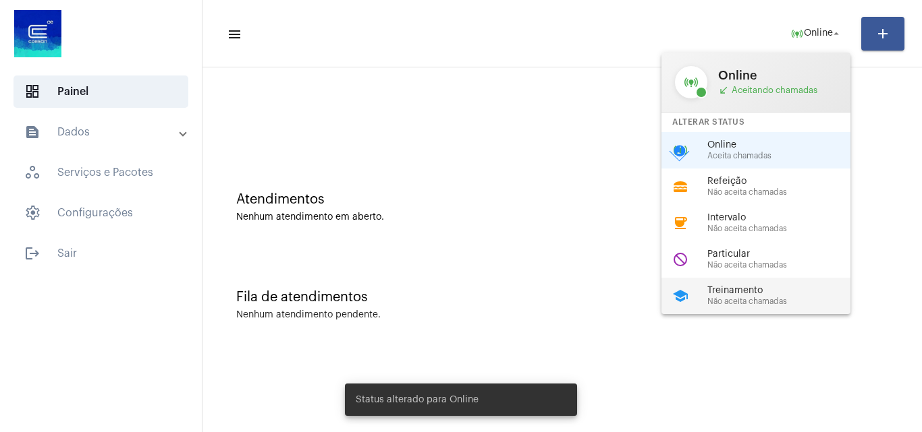
click at [733, 307] on div "school Treinamento Não aceita chamadas" at bounding box center [766, 296] width 211 height 36
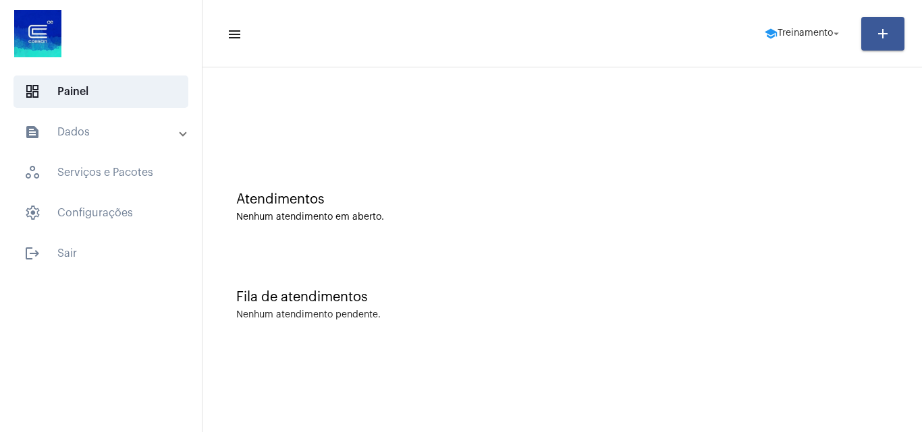
drag, startPoint x: 476, startPoint y: 147, endPoint x: 372, endPoint y: 0, distance: 179.7
click at [476, 146] on div at bounding box center [562, 113] width 706 height 78
click at [817, 42] on span "school Treinamento arrow_drop_down" at bounding box center [803, 33] width 78 height 24
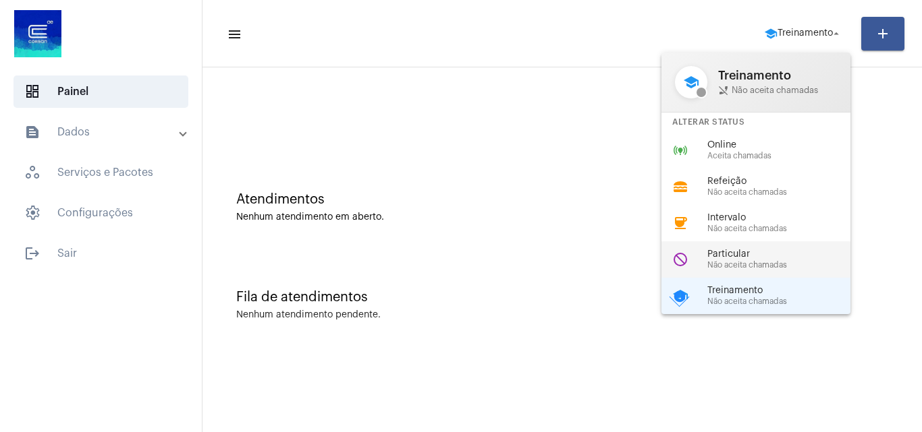
click at [729, 250] on span "Particular" at bounding box center [784, 255] width 154 height 10
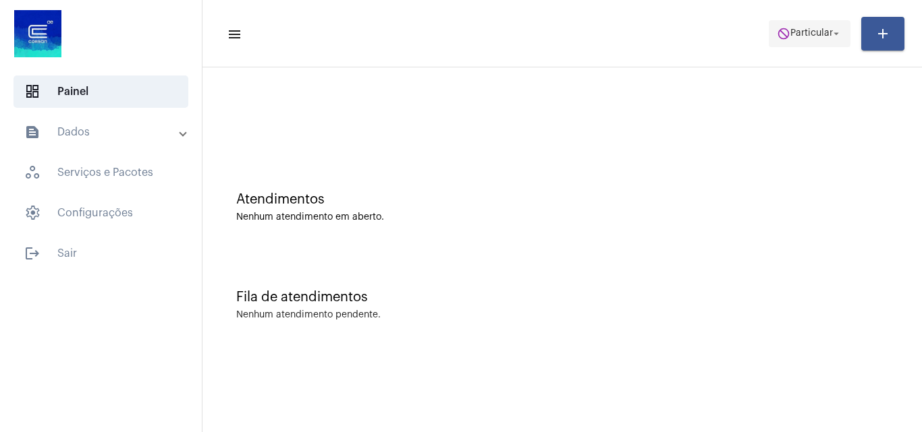
click at [827, 34] on span "Particular" at bounding box center [811, 33] width 43 height 9
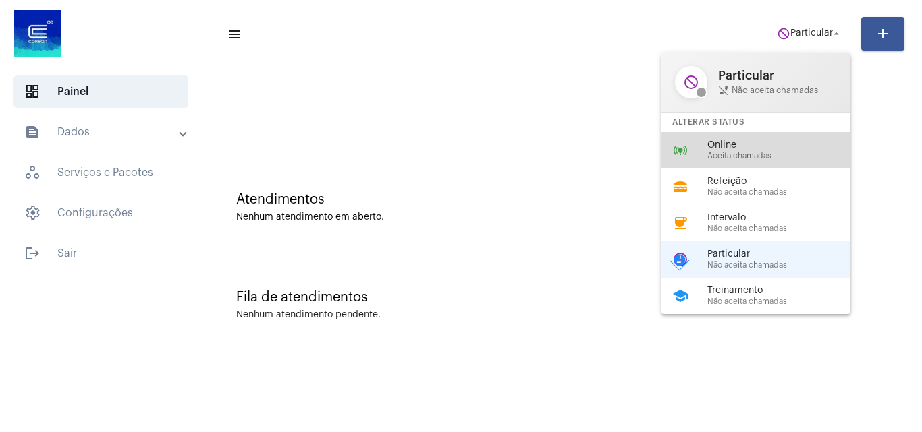
click at [768, 155] on span "Aceita chamadas" at bounding box center [784, 156] width 154 height 9
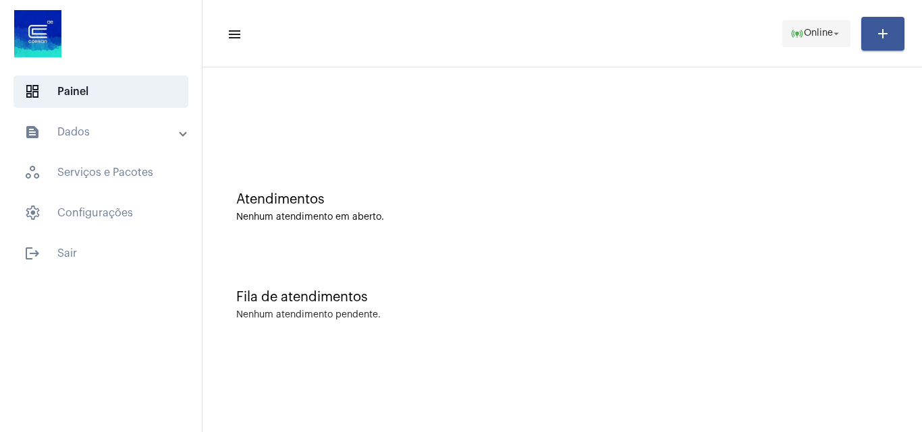
click at [816, 34] on span "Online" at bounding box center [818, 33] width 29 height 9
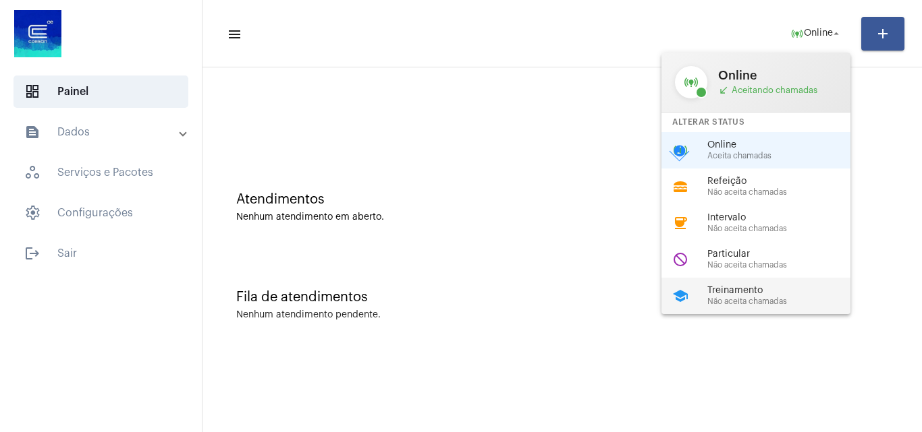
click at [763, 298] on span "Não aceita chamadas" at bounding box center [784, 302] width 154 height 9
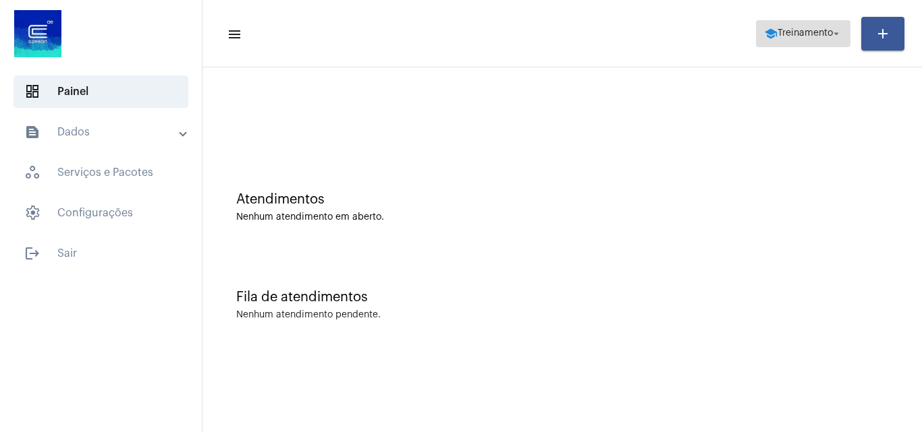
click at [810, 44] on span "school Treinamento arrow_drop_down" at bounding box center [803, 33] width 78 height 24
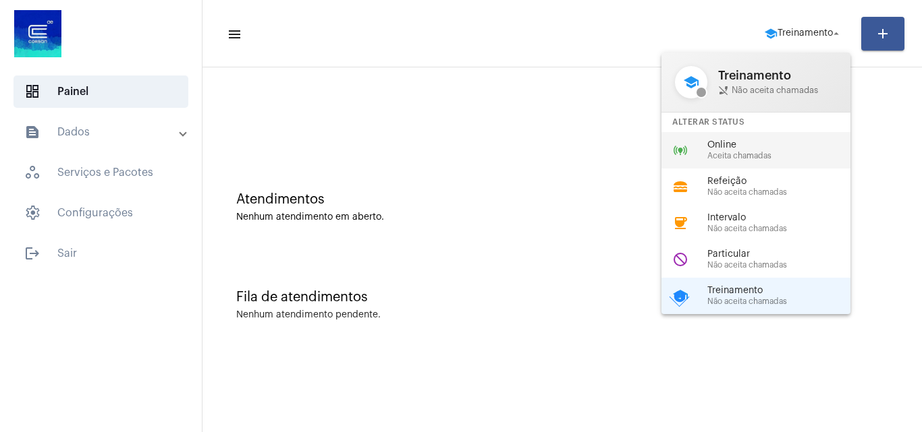
click at [727, 147] on span "Online" at bounding box center [784, 145] width 154 height 10
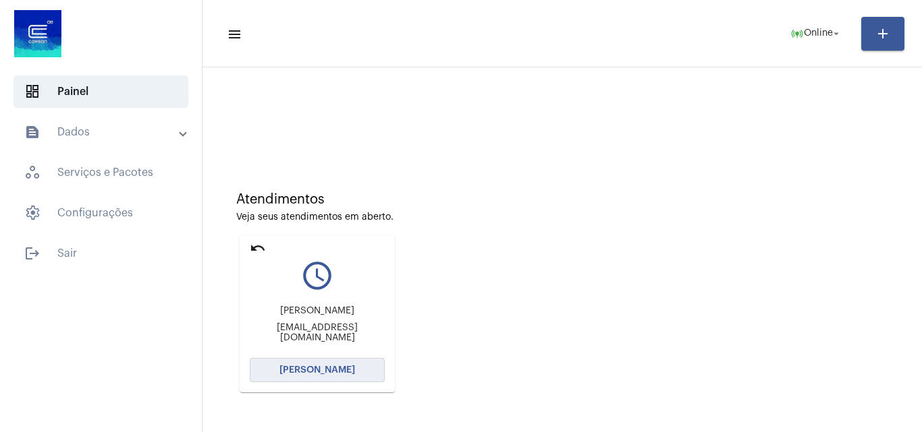
click at [316, 368] on span "[PERSON_NAME]" at bounding box center [317, 370] width 76 height 9
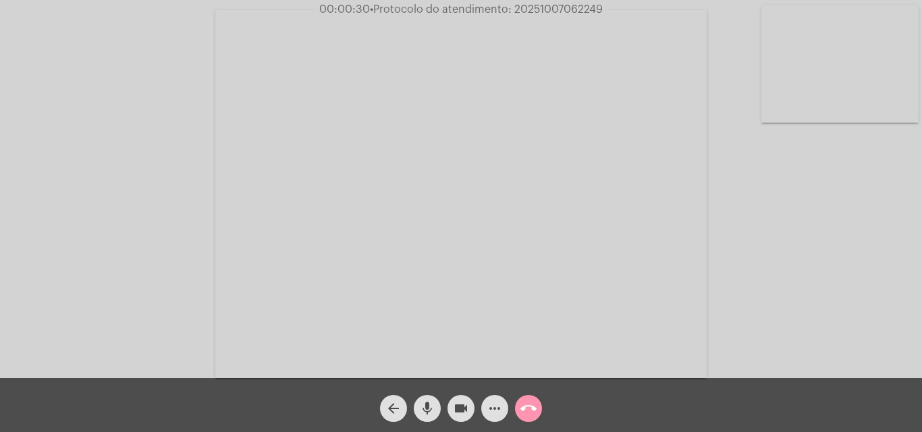
click at [836, 85] on video at bounding box center [839, 63] width 157 height 117
click at [174, 194] on video at bounding box center [169, 192] width 157 height 117
click at [561, 7] on span "• Protocolo do atendimento: 20251007062249" at bounding box center [485, 9] width 233 height 11
drag, startPoint x: 561, startPoint y: 7, endPoint x: 534, endPoint y: 7, distance: 27.0
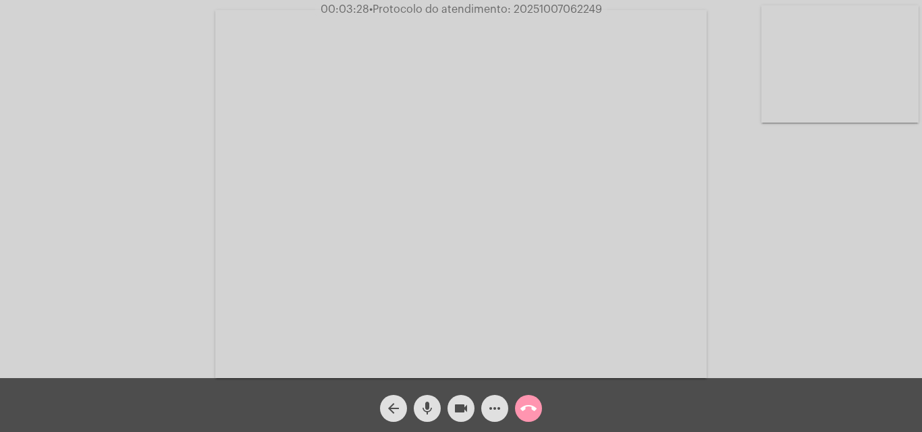
click at [534, 7] on span "• Protocolo do atendimento: 20251007062249" at bounding box center [485, 9] width 233 height 11
copy span "20251007062249"
click at [528, 404] on mat-icon "call_end" at bounding box center [528, 409] width 16 height 16
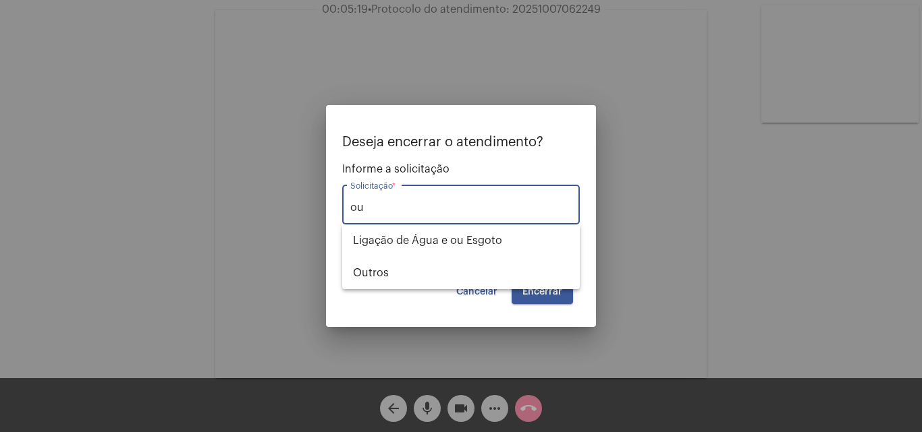
type input "o"
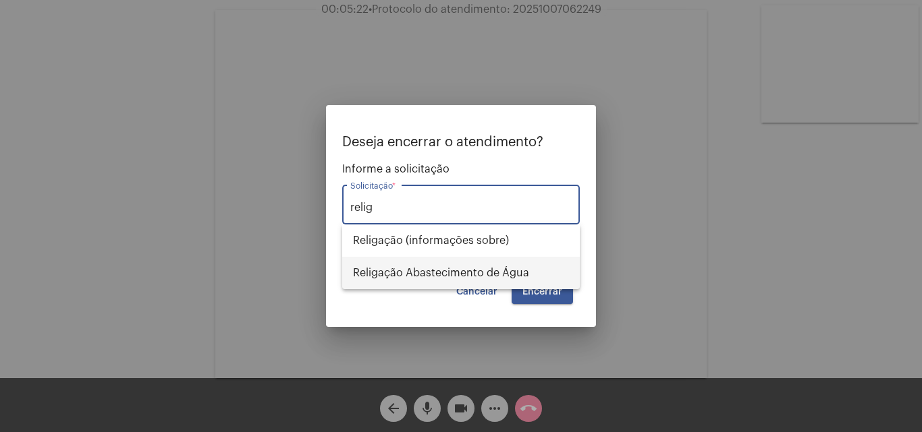
click at [481, 260] on span "Religação Abastecimento de Água" at bounding box center [461, 273] width 216 height 32
type input "Religação Abastecimento de Água"
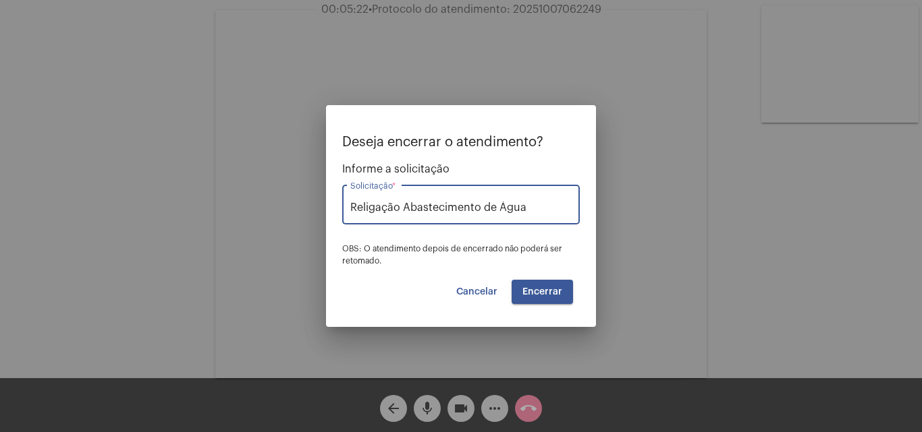
click at [549, 286] on button "Encerrar" at bounding box center [541, 292] width 61 height 24
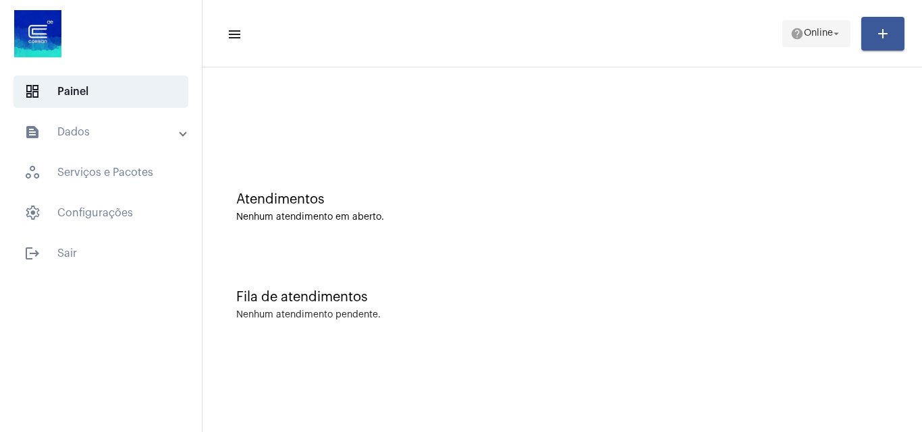
click at [797, 24] on span "help Online arrow_drop_down" at bounding box center [816, 33] width 52 height 24
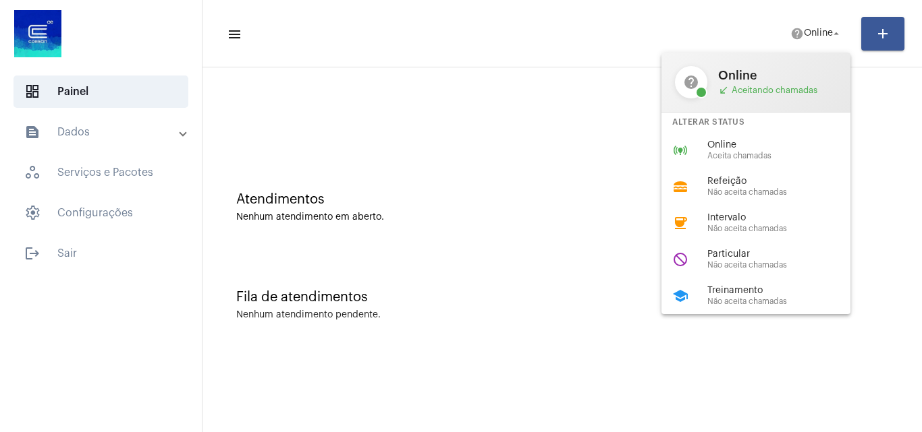
click at [732, 289] on span "Treinamento" at bounding box center [784, 291] width 154 height 10
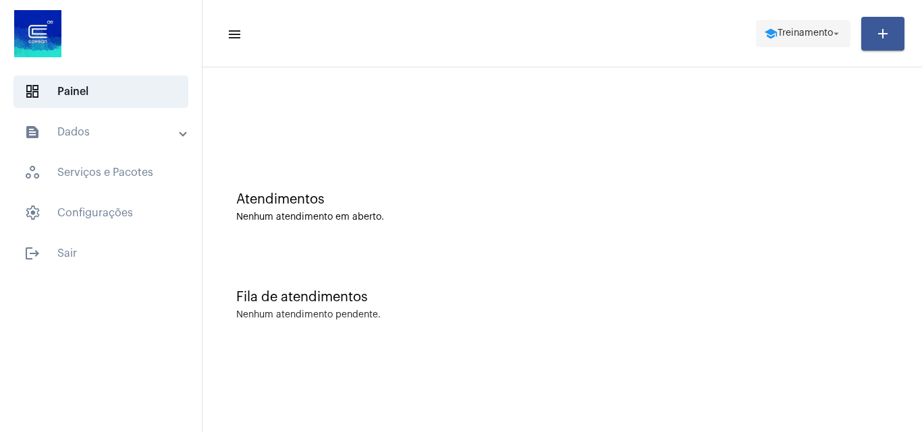
click at [797, 28] on span "school Treinamento arrow_drop_down" at bounding box center [803, 33] width 78 height 24
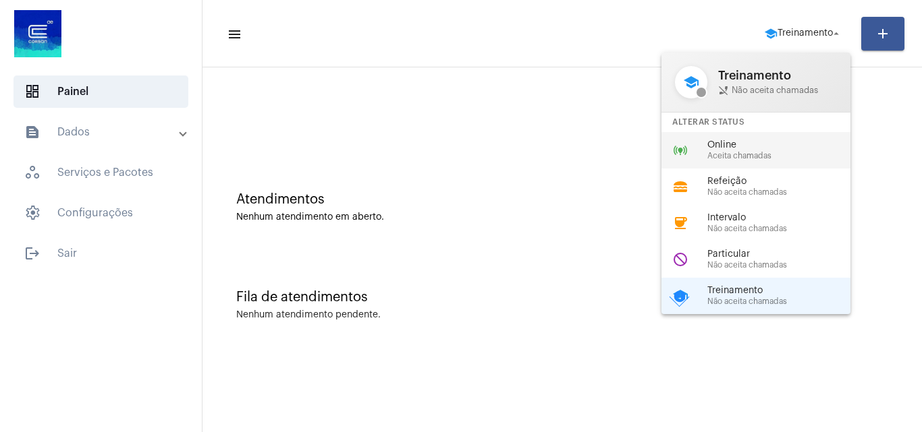
click at [746, 142] on span "Online" at bounding box center [784, 145] width 154 height 10
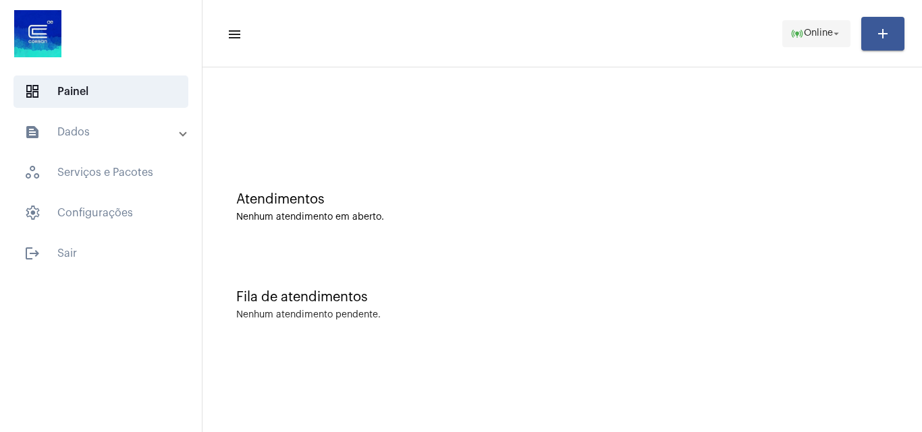
click at [804, 31] on span "Online" at bounding box center [818, 33] width 29 height 9
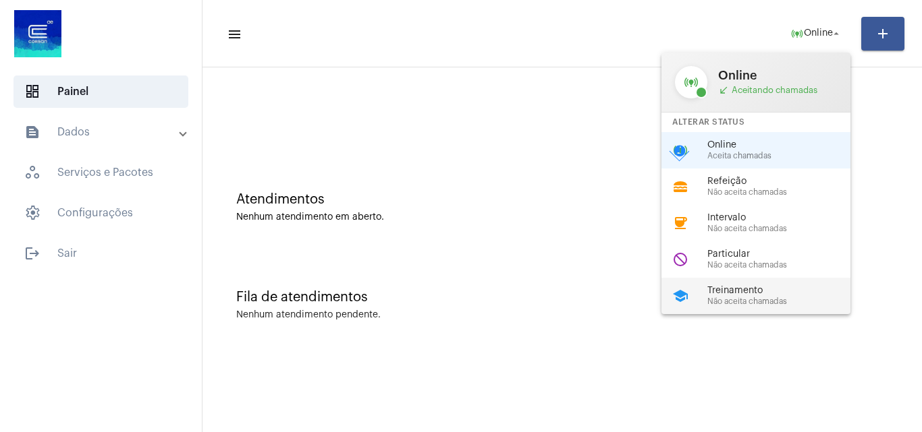
click at [740, 303] on span "Não aceita chamadas" at bounding box center [784, 302] width 154 height 9
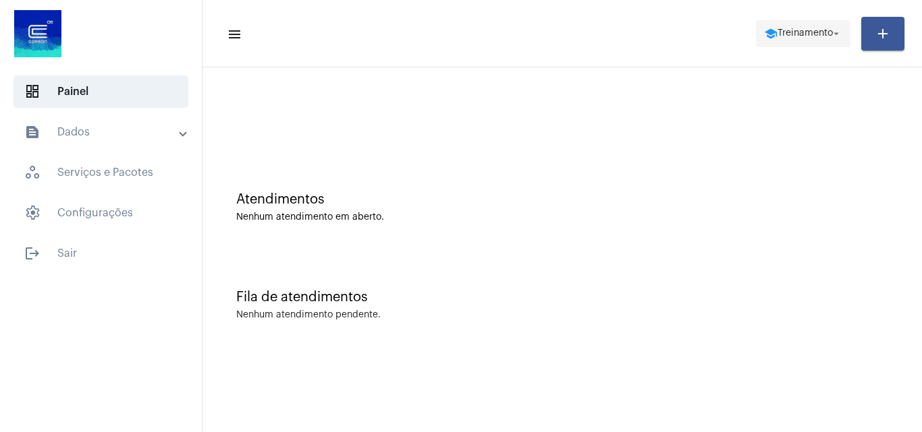
click at [797, 20] on button "school Treinamento arrow_drop_down" at bounding box center [803, 33] width 94 height 27
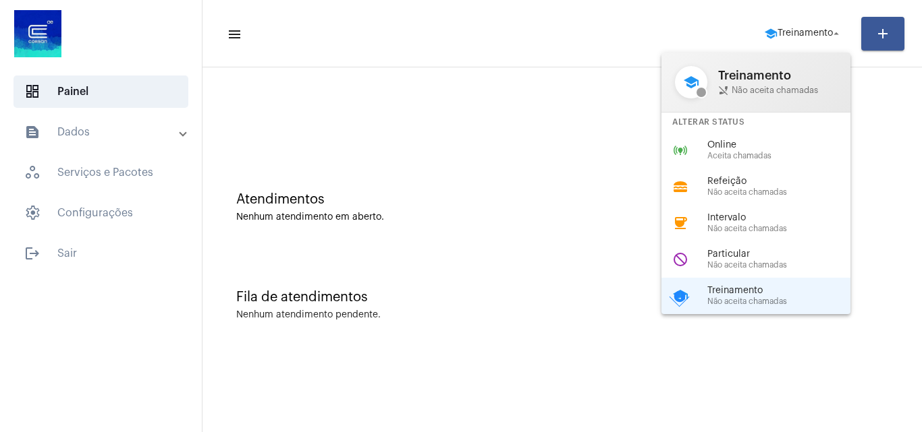
click at [726, 150] on span "Online" at bounding box center [784, 145] width 154 height 10
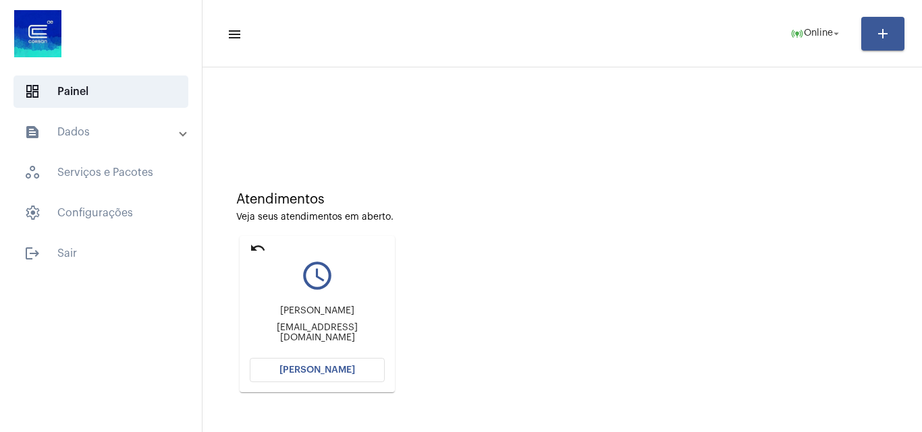
click at [332, 366] on span "[PERSON_NAME]" at bounding box center [317, 370] width 76 height 9
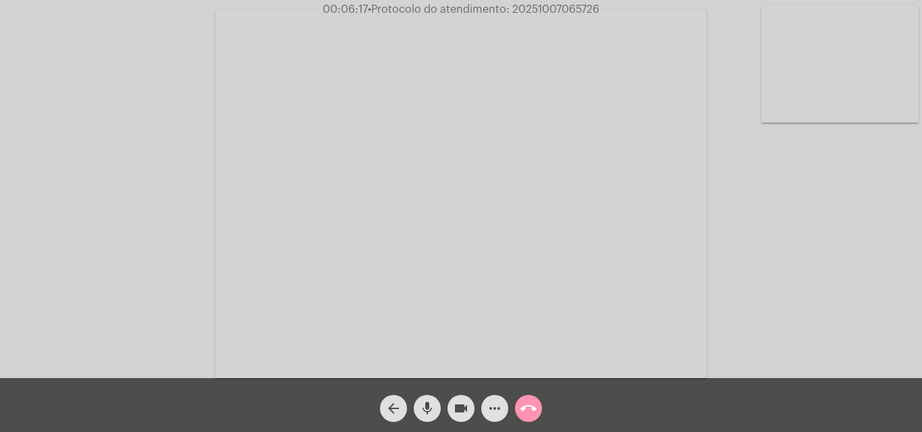
click at [559, 7] on span "• Protocolo do atendimento: 20251007065726" at bounding box center [483, 9] width 231 height 11
copy span "20251007065726"
click at [831, 270] on div "Acessando Câmera e Microfone..." at bounding box center [460, 192] width 919 height 378
click at [526, 401] on mat-icon "call_end" at bounding box center [528, 409] width 16 height 16
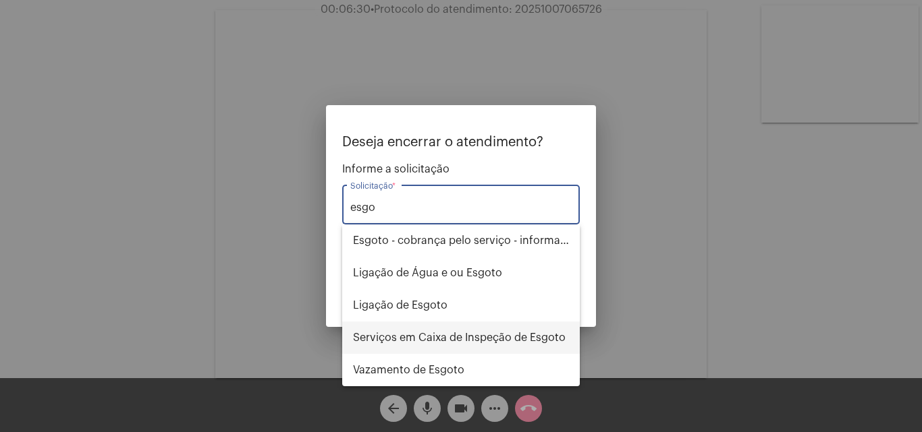
click at [451, 333] on span "Serviços em Caixa de Inspeção de Esgoto" at bounding box center [461, 338] width 216 height 32
type input "Serviços em Caixa de Inspeção de Esgoto"
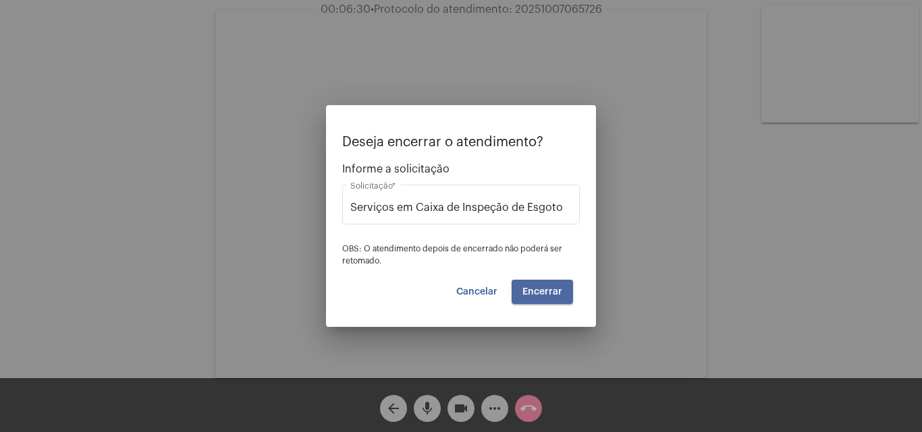
click at [555, 293] on span "Encerrar" at bounding box center [542, 291] width 40 height 9
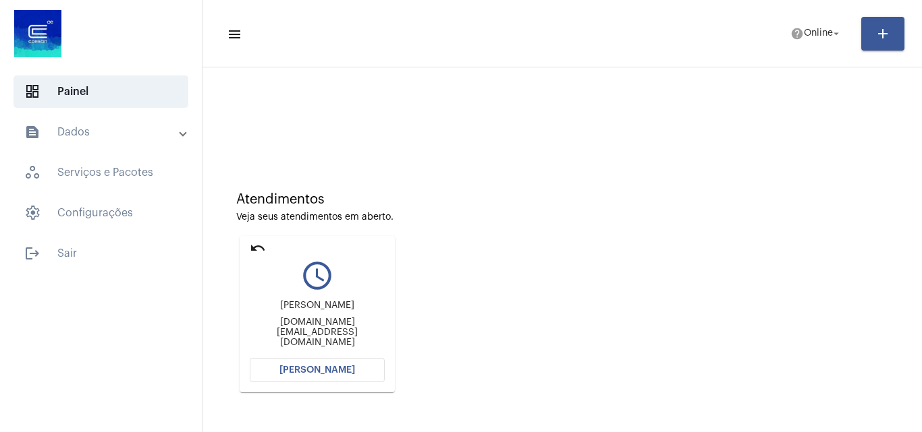
click at [128, 134] on mat-panel-title "text_snippet_outlined Dados" at bounding box center [102, 132] width 156 height 16
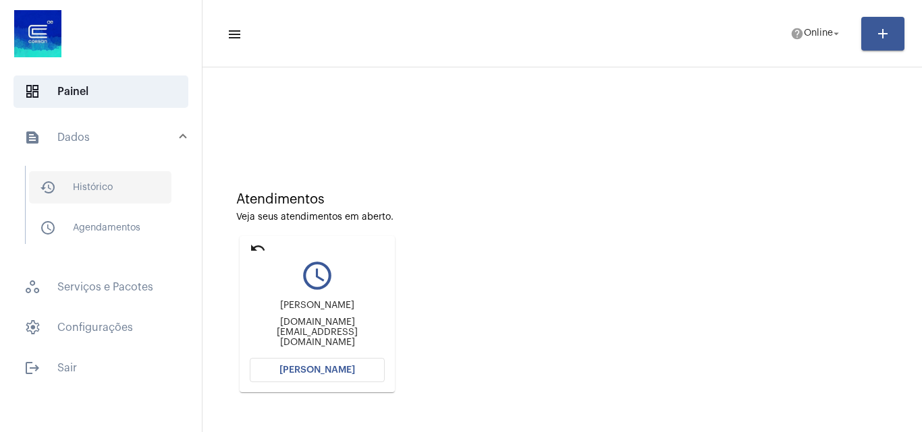
click at [115, 189] on span "history_outlined Histórico" at bounding box center [100, 187] width 142 height 32
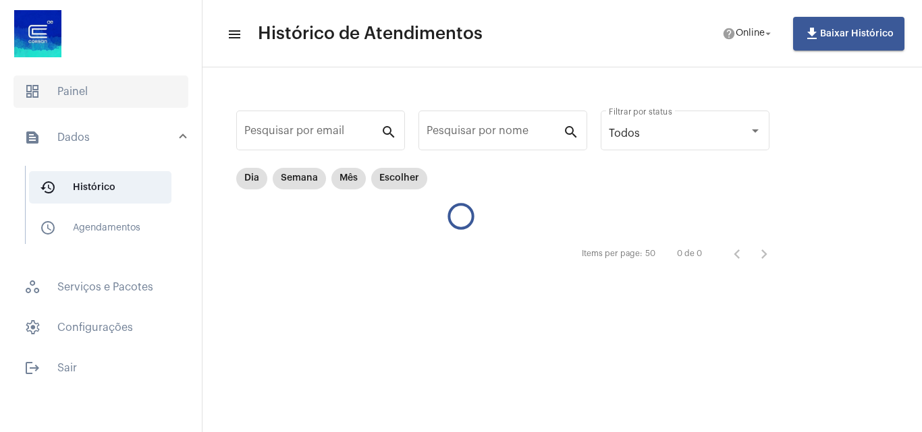
click at [115, 97] on span "dashboard Painel" at bounding box center [100, 92] width 175 height 32
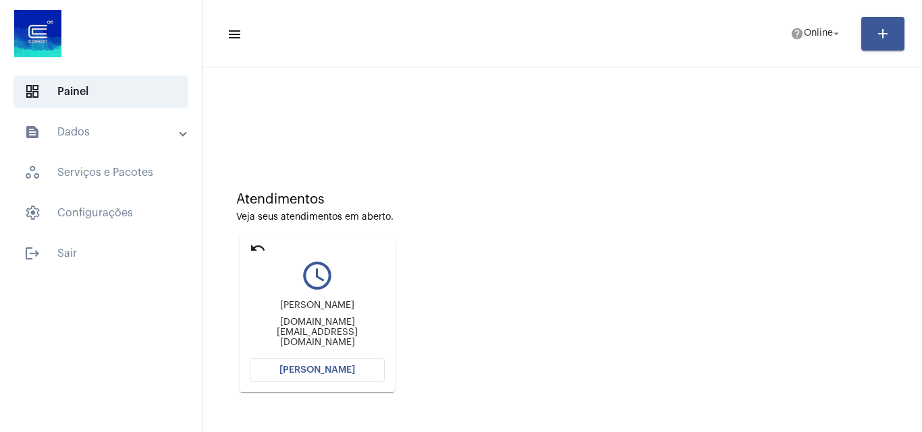
click at [321, 368] on span "[PERSON_NAME]" at bounding box center [317, 370] width 76 height 9
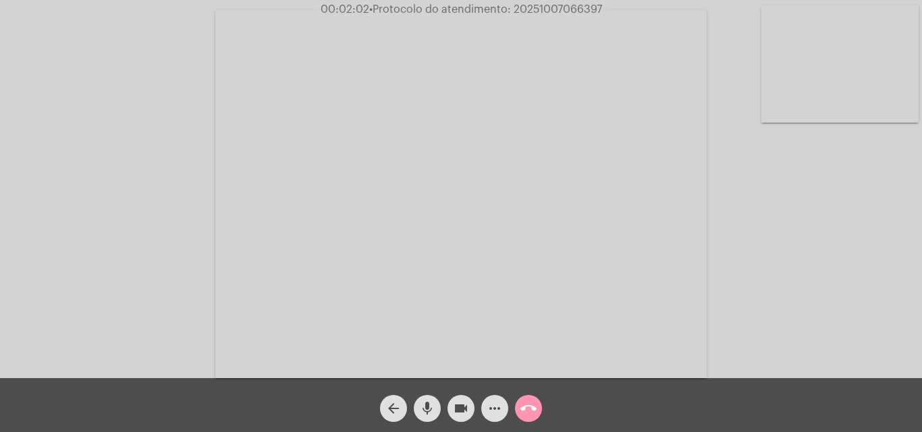
click at [500, 418] on span "more_horiz" at bounding box center [494, 408] width 16 height 27
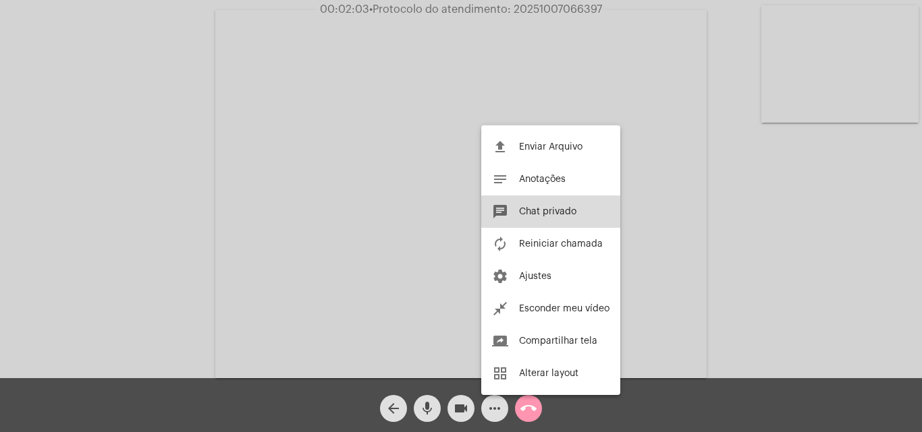
click at [545, 214] on span "Chat privado" at bounding box center [547, 211] width 57 height 9
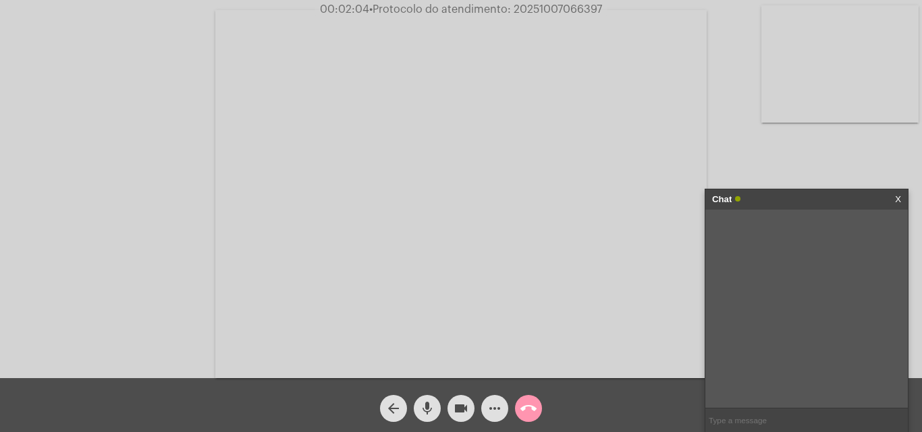
click at [783, 420] on input "text" at bounding box center [806, 421] width 202 height 24
paste input "[EMAIL_ADDRESS][DOMAIN_NAME]"
type input "[EMAIL_ADDRESS][DOMAIN_NAME]"
click at [527, 405] on mat-icon "call_end" at bounding box center [528, 409] width 16 height 16
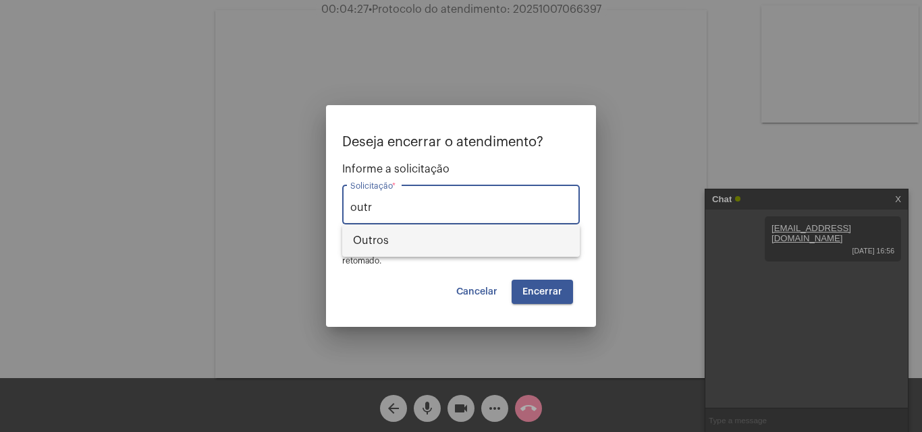
click at [406, 243] on span "Outros" at bounding box center [461, 241] width 216 height 32
type input "Outros"
click at [551, 289] on span "Encerrar" at bounding box center [542, 291] width 40 height 9
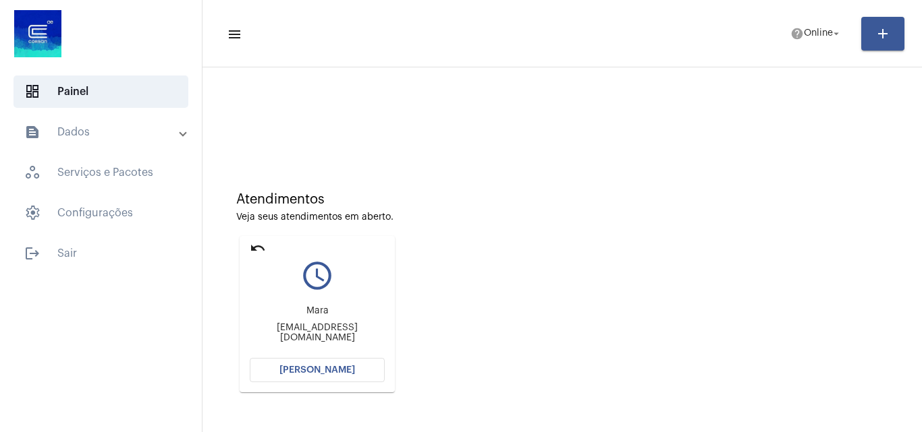
click at [307, 368] on span "[PERSON_NAME]" at bounding box center [317, 370] width 76 height 9
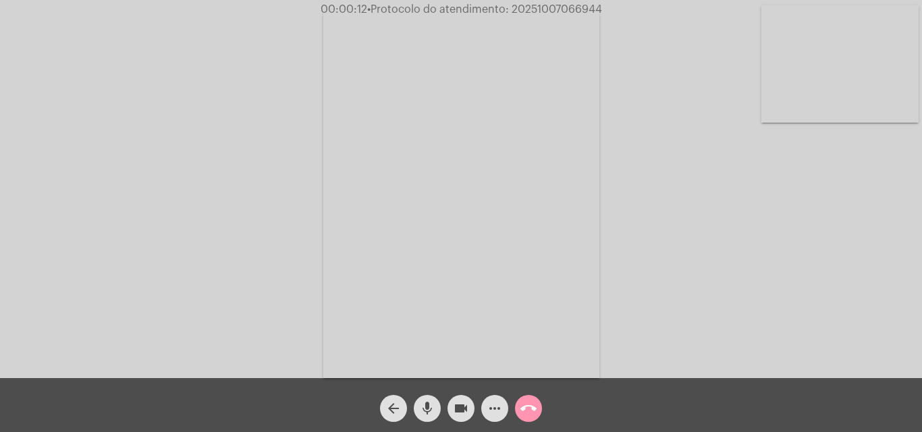
click at [427, 416] on mat-icon "mic" at bounding box center [427, 409] width 16 height 16
click at [460, 412] on mat-icon "videocam" at bounding box center [461, 409] width 16 height 16
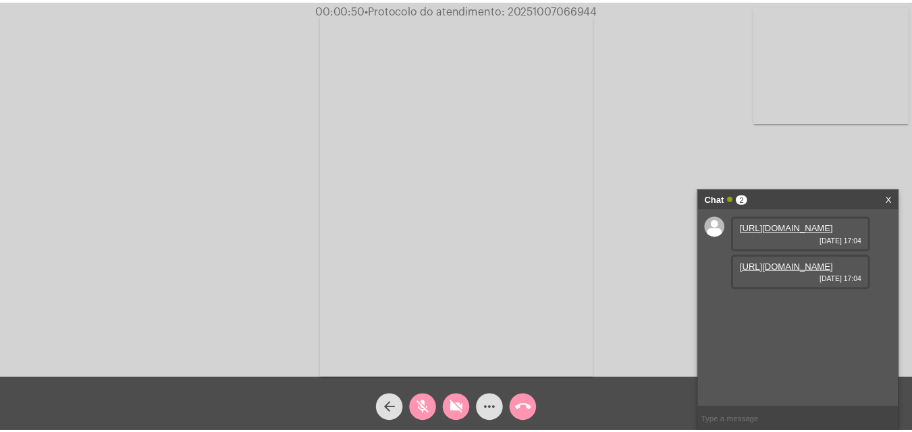
scroll to position [11, 0]
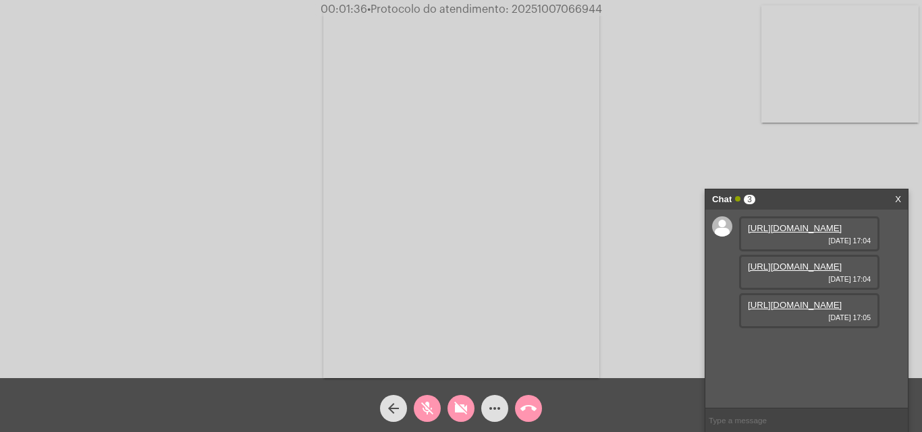
click at [469, 410] on button "videocam_off" at bounding box center [460, 408] width 27 height 27
click at [432, 403] on mat-icon "mic_off" at bounding box center [427, 409] width 16 height 16
click at [385, 411] on mat-icon "arrow_back" at bounding box center [393, 409] width 16 height 16
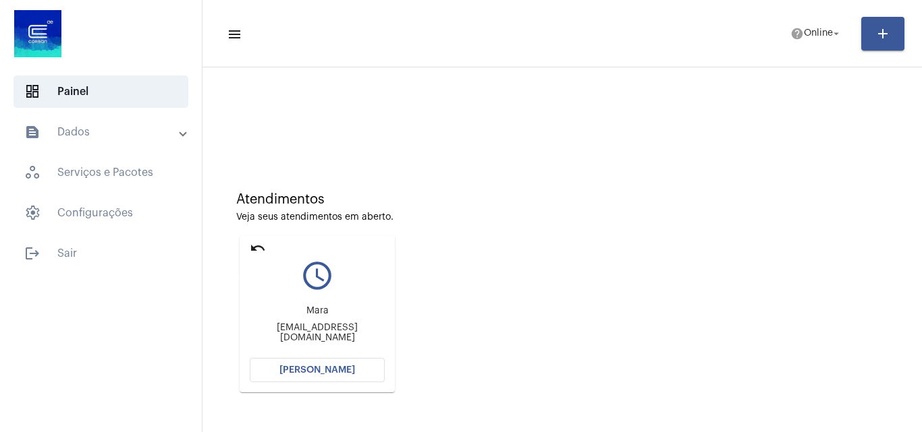
click at [256, 246] on mat-icon "undo" at bounding box center [258, 248] width 16 height 16
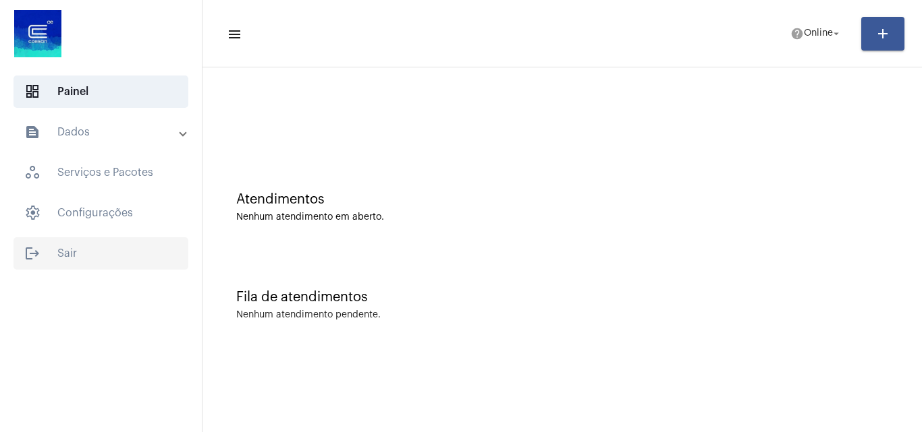
click at [90, 261] on span "logout Sair" at bounding box center [100, 253] width 175 height 32
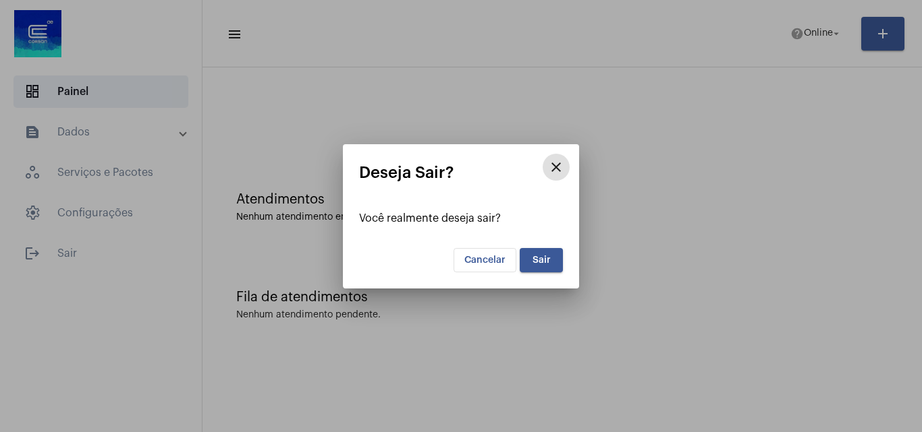
click at [538, 265] on button "Sair" at bounding box center [541, 260] width 43 height 24
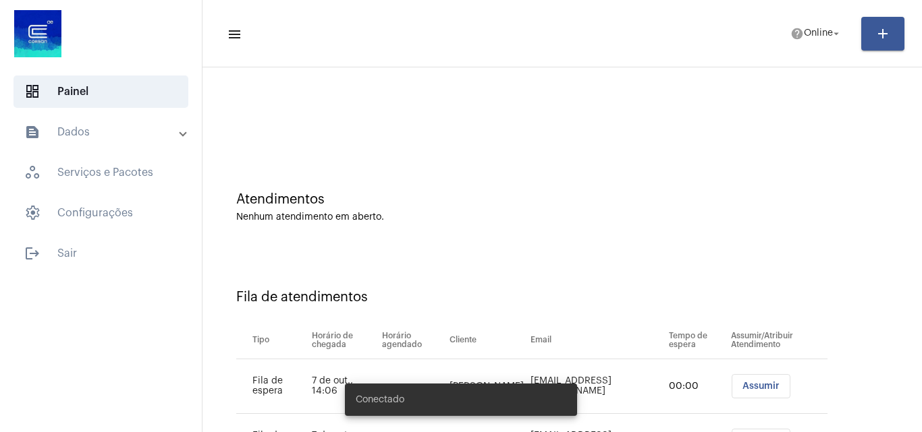
click at [123, 128] on mat-panel-title "text_snippet_outlined Dados" at bounding box center [102, 132] width 156 height 16
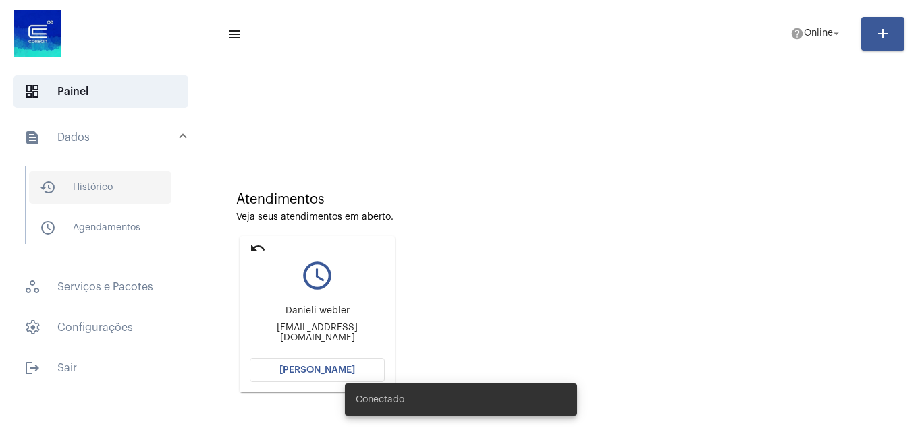
click at [140, 183] on span "history_outlined Histórico" at bounding box center [100, 187] width 142 height 32
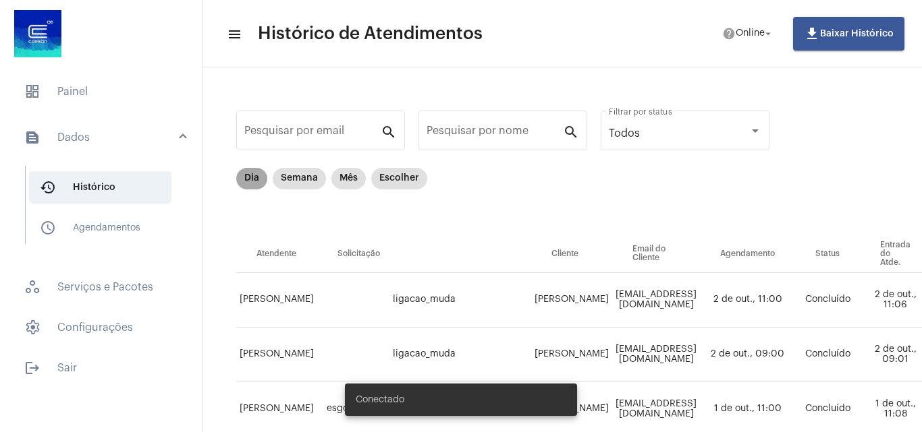
click at [251, 182] on mat-chip "Dia" at bounding box center [251, 179] width 31 height 22
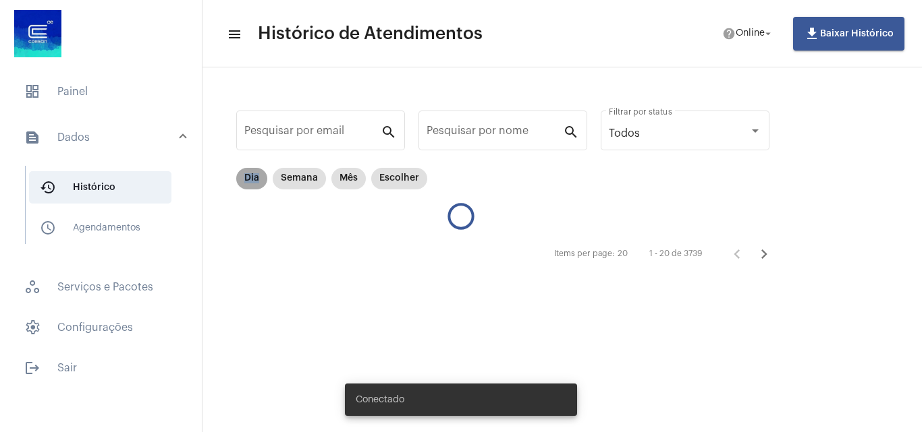
click at [251, 182] on mat-chip "Dia" at bounding box center [251, 179] width 31 height 22
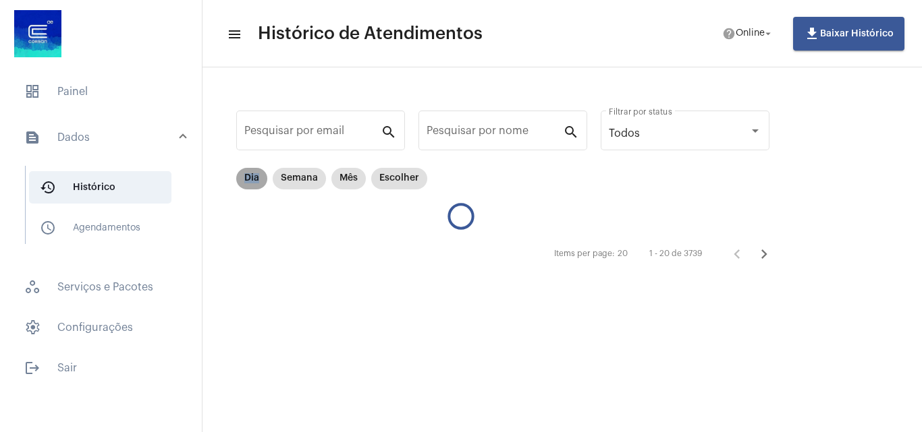
click at [251, 182] on mat-chip "Dia" at bounding box center [251, 179] width 31 height 22
click at [252, 176] on mat-chip "Dia" at bounding box center [251, 179] width 31 height 22
click at [344, 238] on div "Items per page: 20 1 - 20 de 3739" at bounding box center [509, 254] width 546 height 38
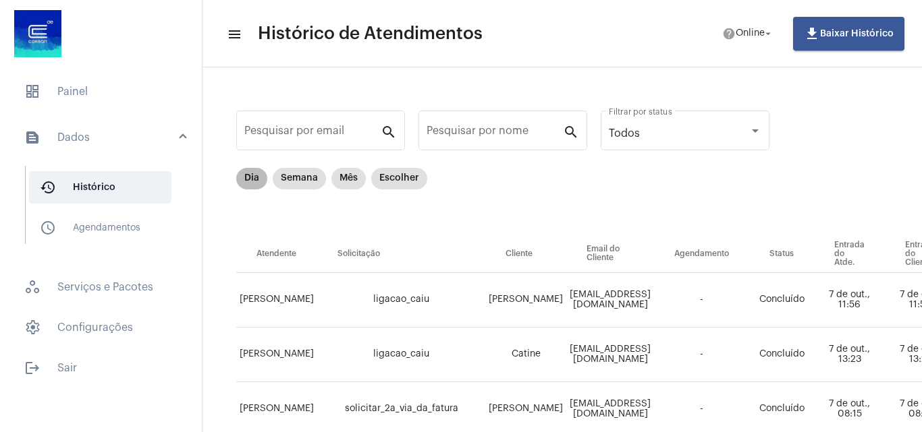
click at [256, 177] on mat-chip "Dia" at bounding box center [251, 179] width 31 height 22
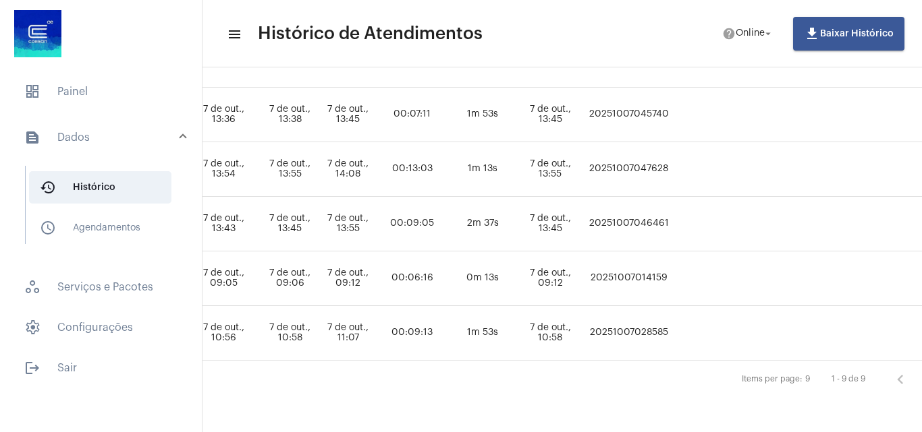
scroll to position [405, 708]
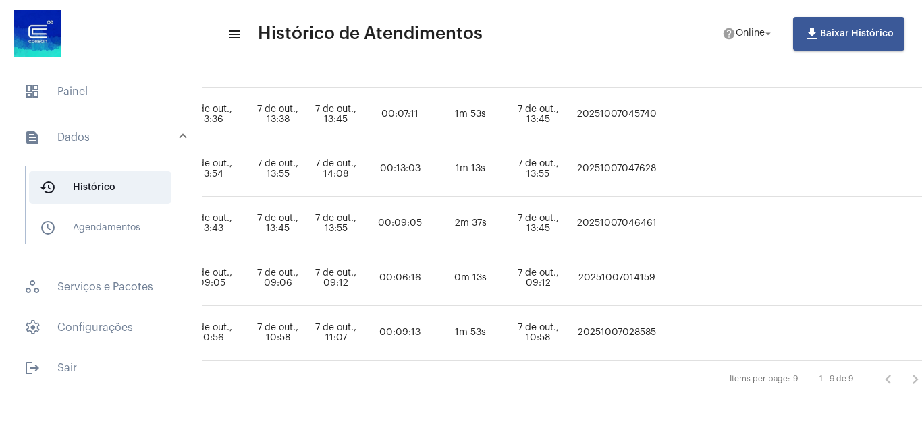
click at [661, 169] on td "20251007047628" at bounding box center [616, 169] width 90 height 55
copy td "20251007047628"
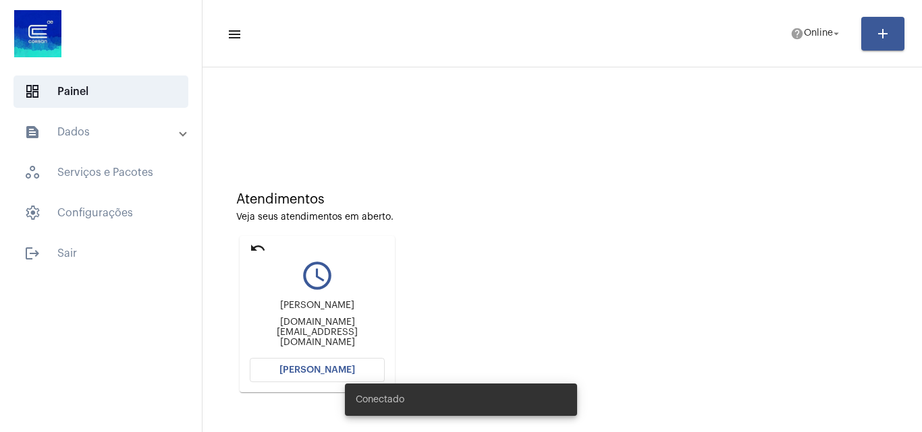
click at [130, 117] on mat-expansion-panel-header "text_snippet_outlined Dados" at bounding box center [105, 132] width 194 height 32
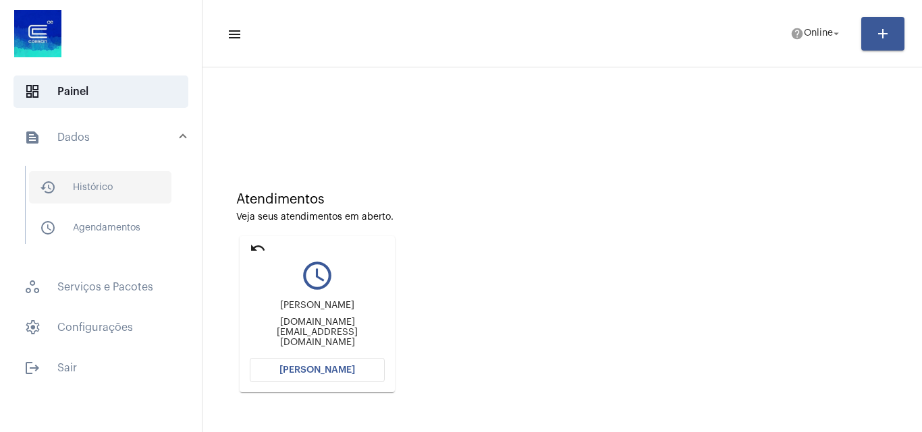
click at [109, 183] on span "history_outlined Histórico" at bounding box center [100, 187] width 142 height 32
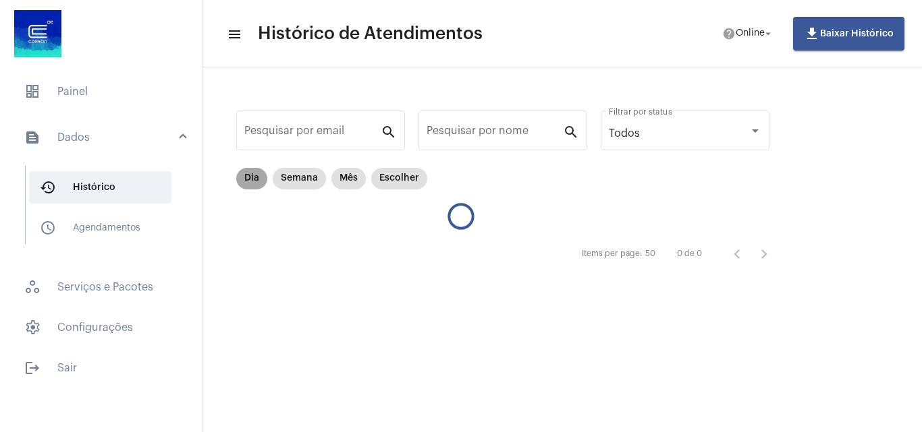
click at [254, 175] on mat-chip "Dia" at bounding box center [251, 179] width 31 height 22
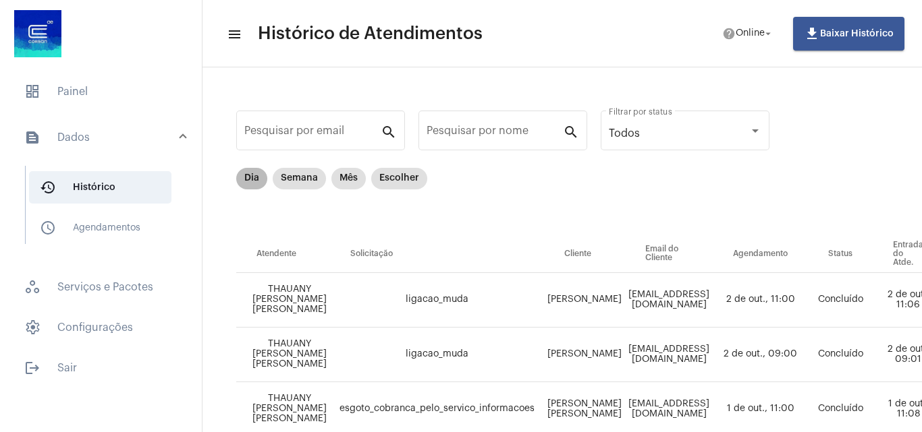
click at [246, 177] on mat-chip "Dia" at bounding box center [251, 179] width 31 height 22
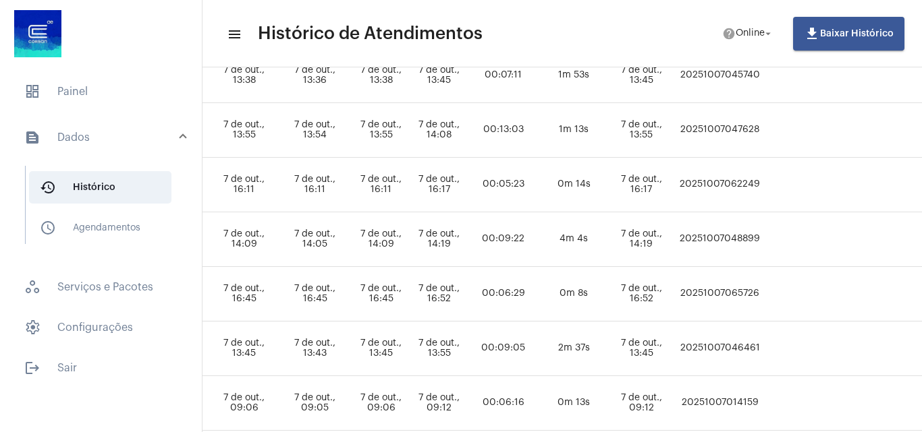
scroll to position [443, 690]
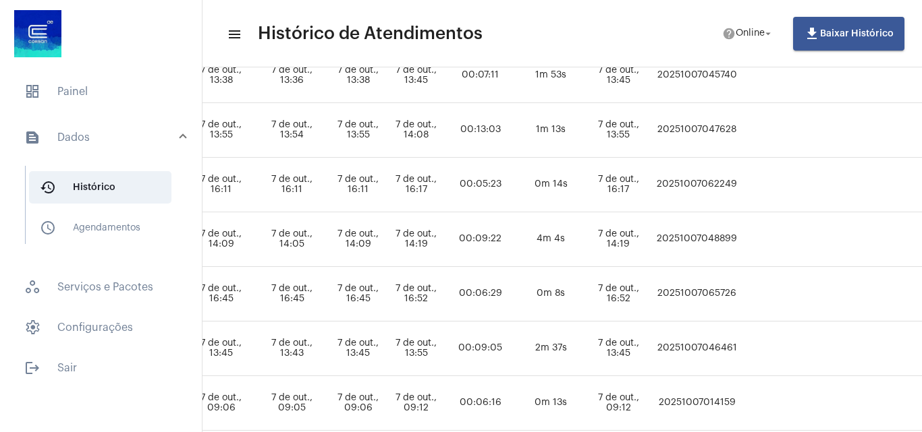
click at [741, 296] on td "20251007065726" at bounding box center [697, 294] width 90 height 55
copy td "20251007065726"
